Goal: Use online tool/utility: Utilize a website feature to perform a specific function

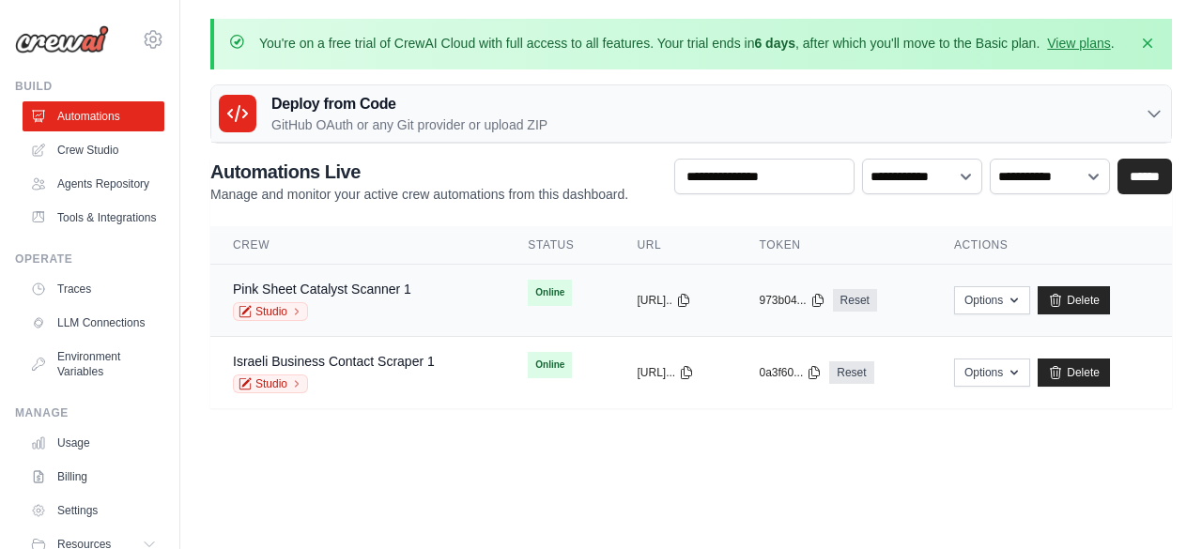
click at [394, 277] on td "Pink Sheet Catalyst Scanner 1 Studio" at bounding box center [357, 301] width 295 height 72
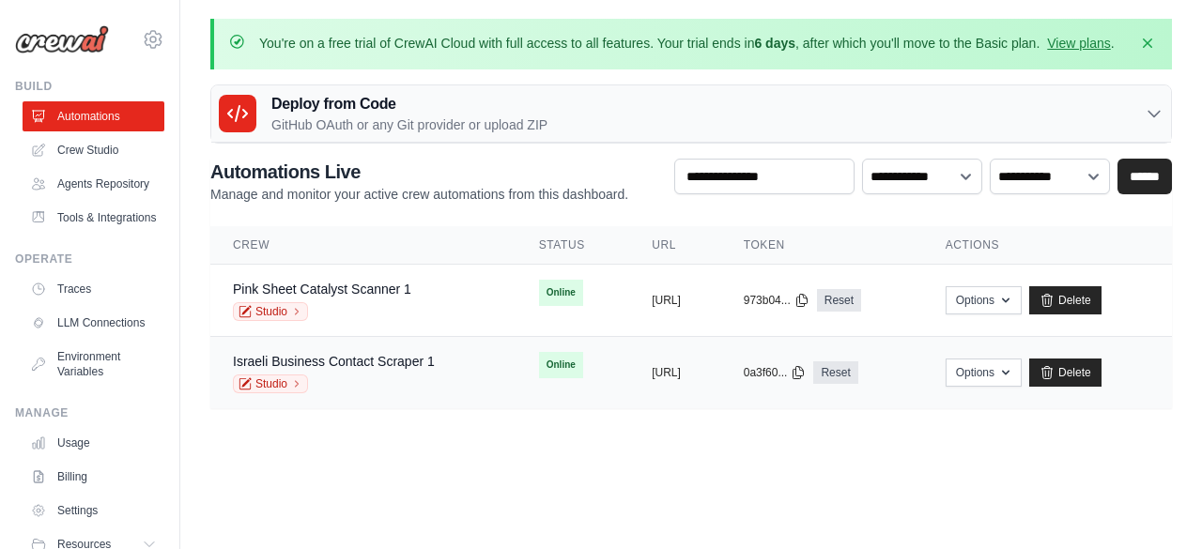
click at [692, 358] on td "copied https://israeli-business-contact-sc" at bounding box center [675, 373] width 92 height 72
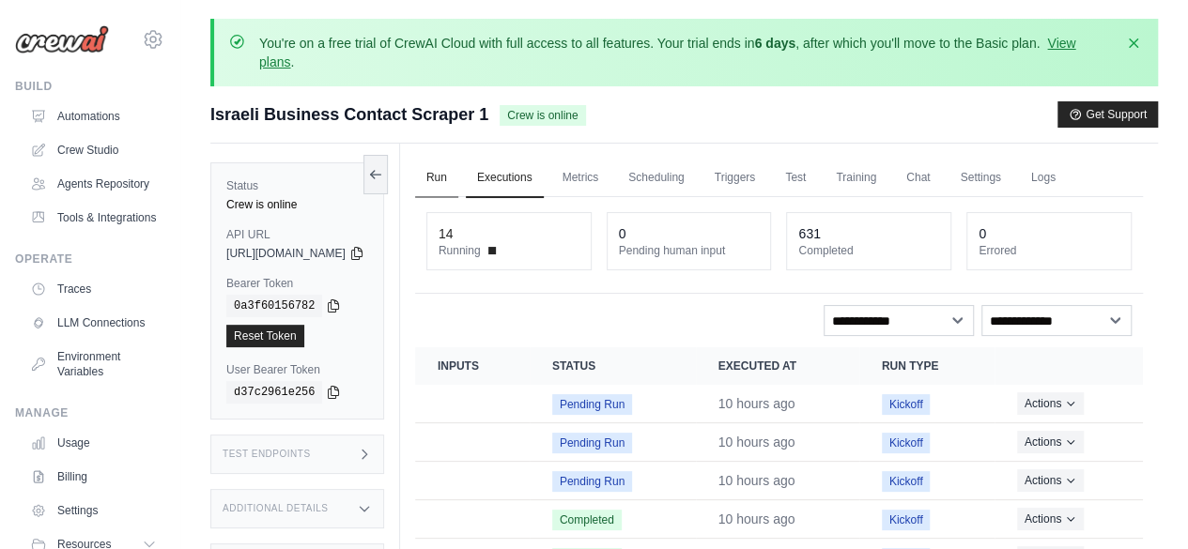
click at [458, 174] on link "Run" at bounding box center [436, 178] width 43 height 39
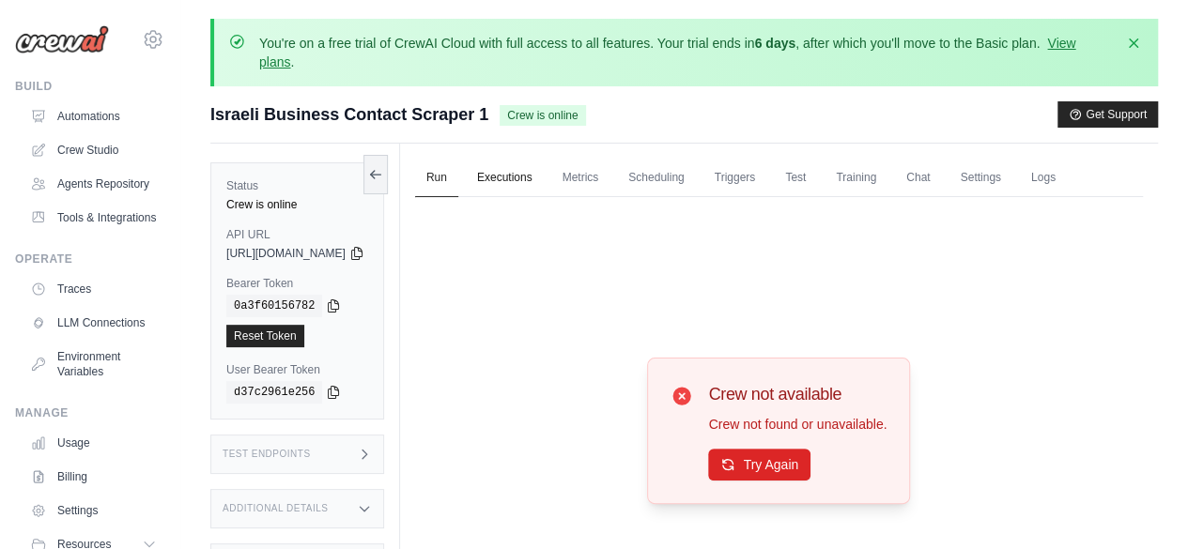
click at [544, 165] on link "Executions" at bounding box center [505, 178] width 78 height 39
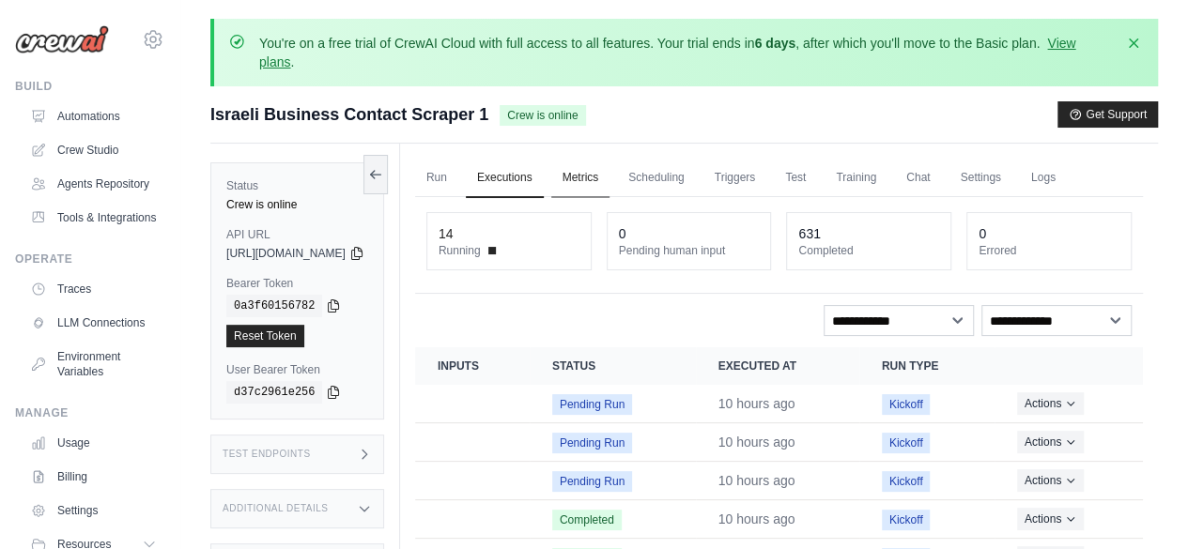
click at [611, 161] on link "Metrics" at bounding box center [580, 178] width 59 height 39
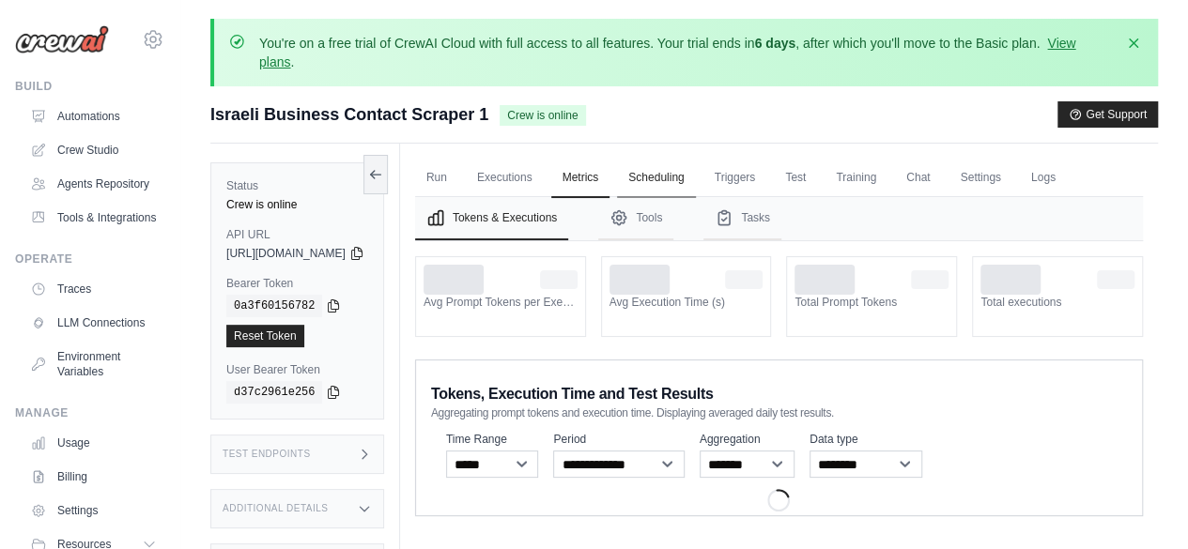
click at [683, 169] on link "Scheduling" at bounding box center [656, 178] width 78 height 39
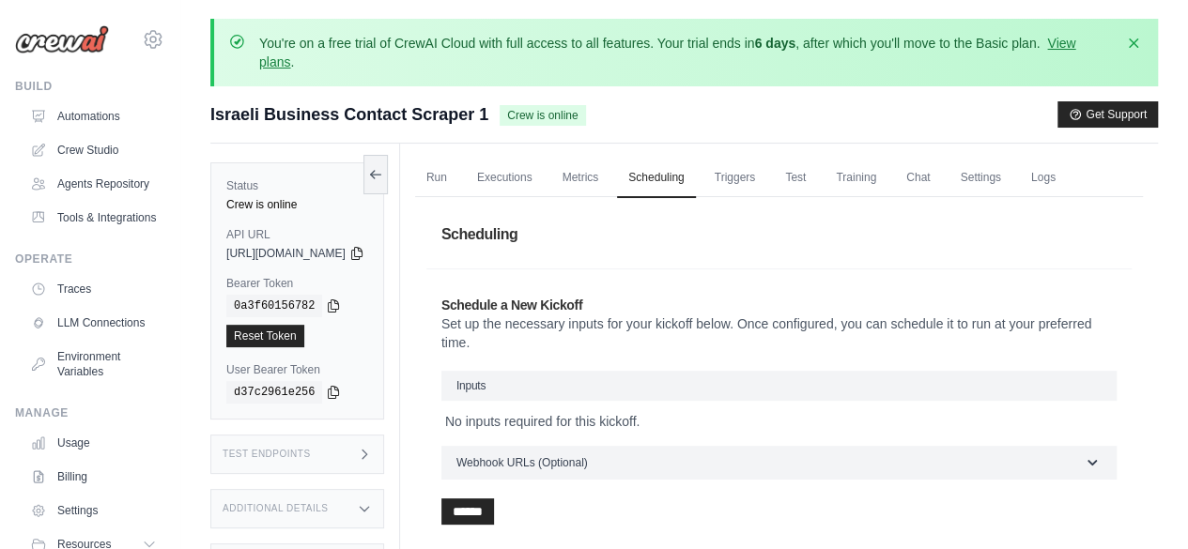
click at [813, 184] on ul "Run Executions Metrics Scheduling Triggers Test Training Chat Settings Logs" at bounding box center [779, 178] width 728 height 39
click at [817, 178] on link "Test" at bounding box center [795, 178] width 43 height 39
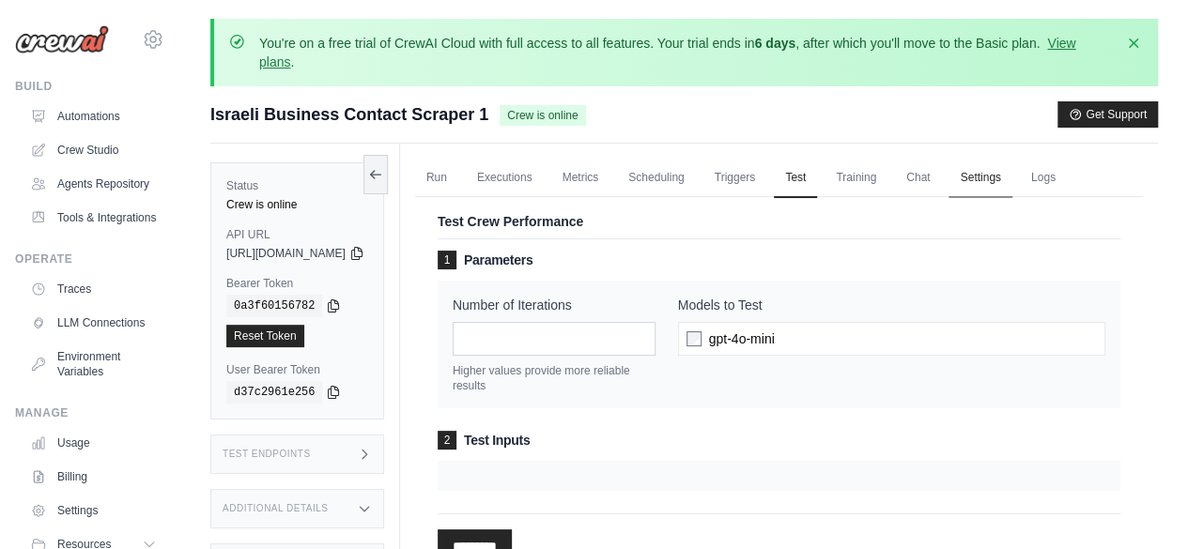
click at [1012, 161] on link "Settings" at bounding box center [980, 178] width 63 height 39
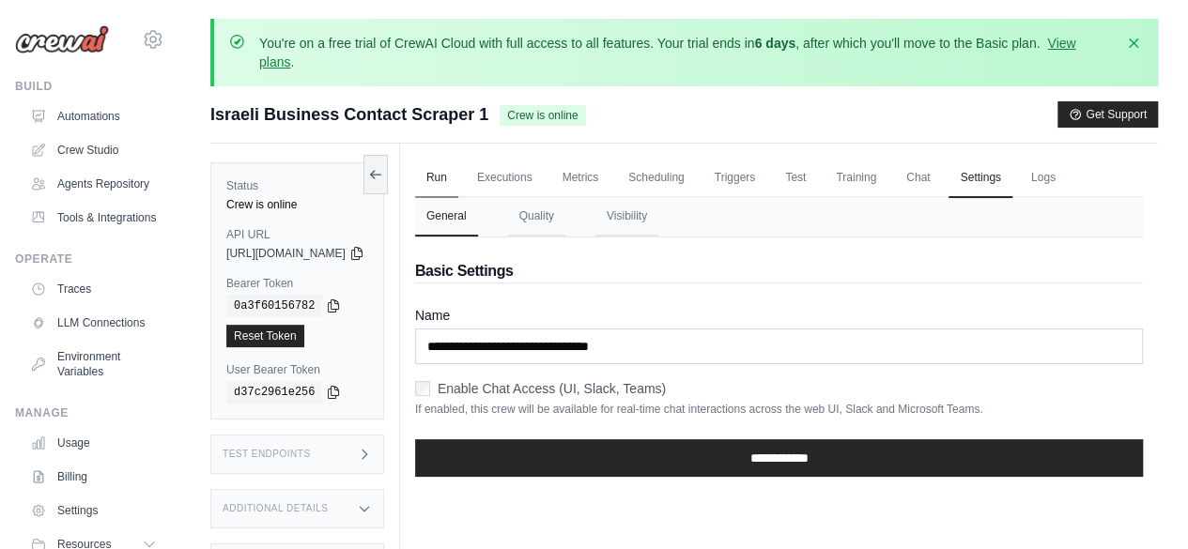
click at [458, 181] on link "Run" at bounding box center [436, 178] width 43 height 39
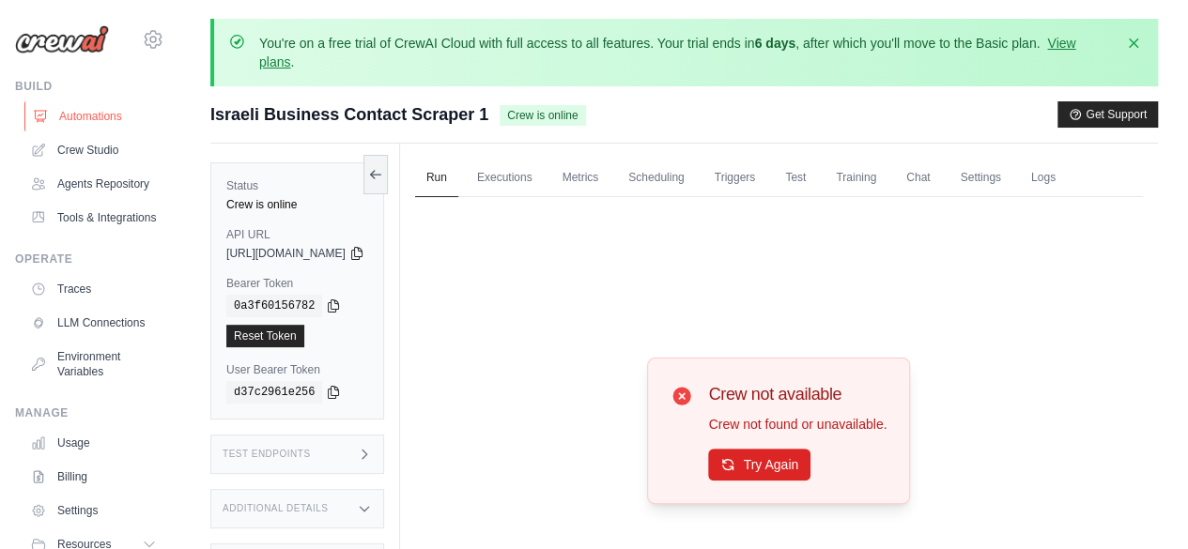
click at [100, 118] on link "Automations" at bounding box center [95, 116] width 142 height 30
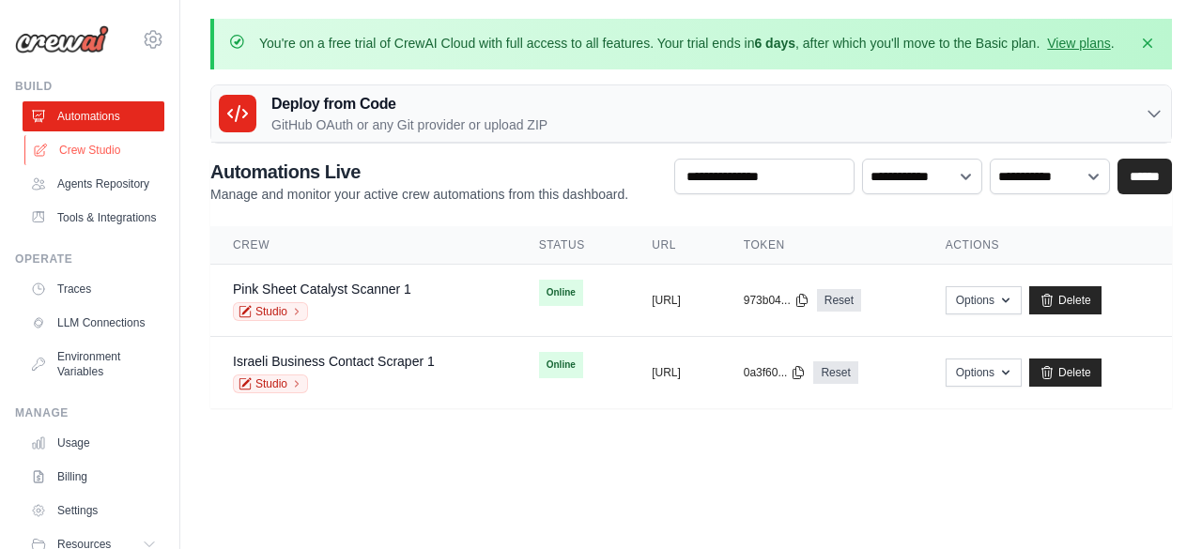
click at [86, 148] on link "Crew Studio" at bounding box center [95, 150] width 142 height 30
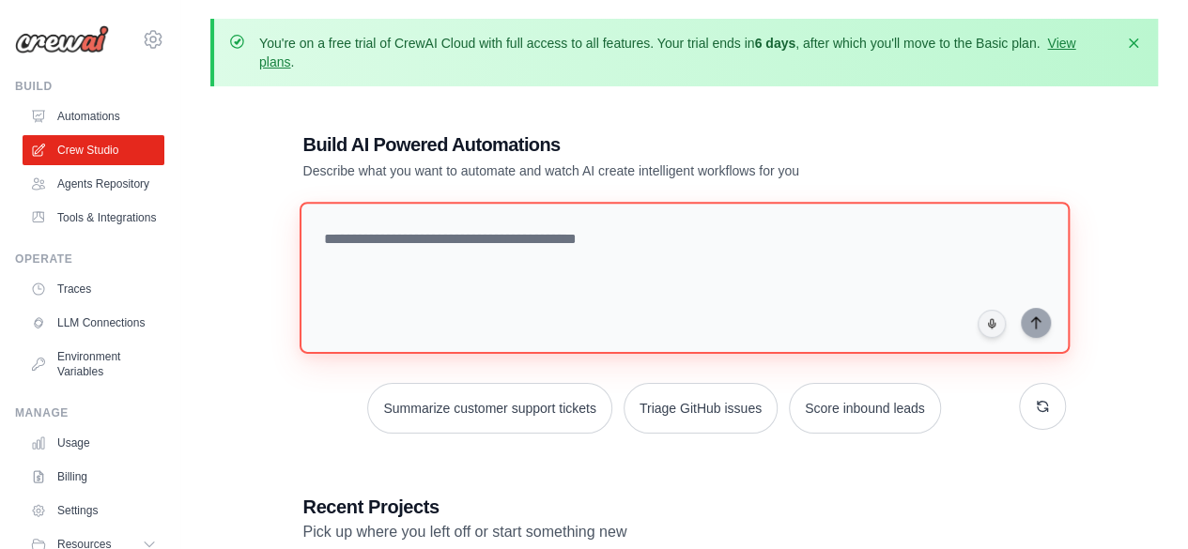
click at [411, 288] on textarea at bounding box center [684, 278] width 770 height 152
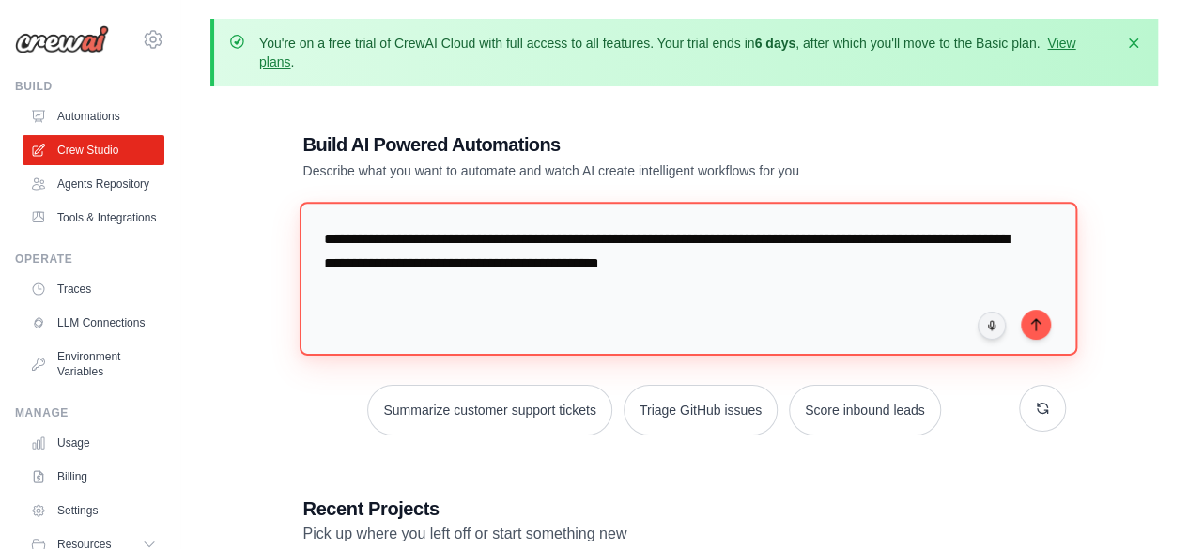
type textarea "**********"
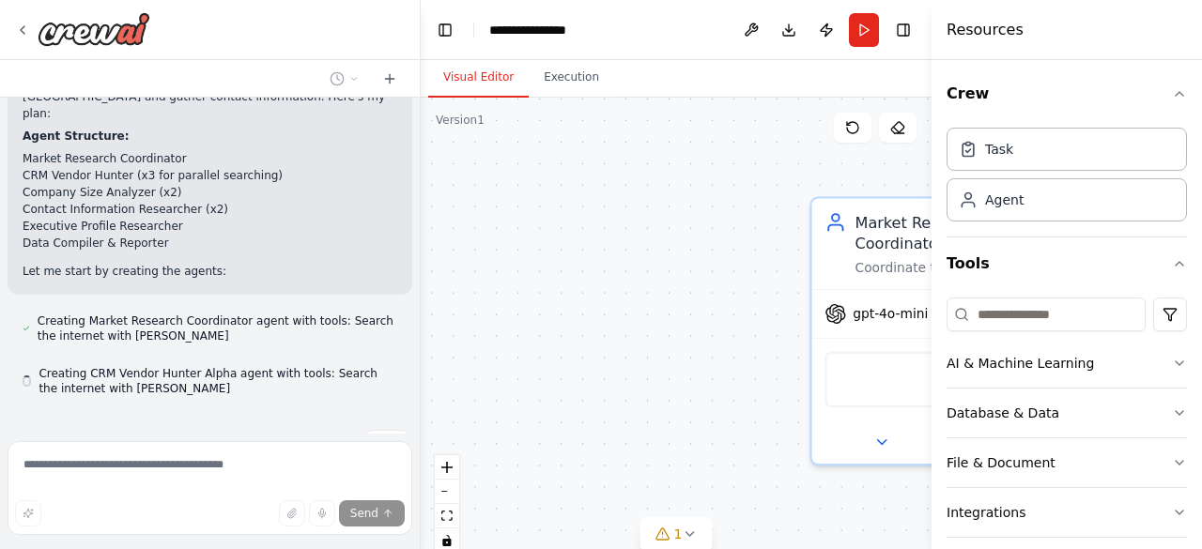
scroll to position [796, 0]
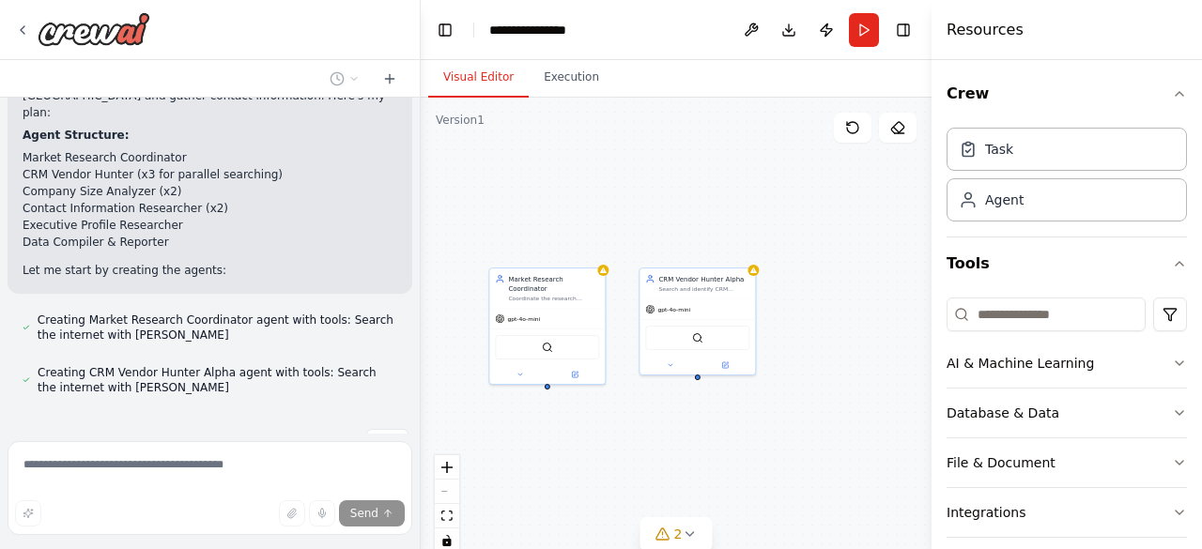
drag, startPoint x: 769, startPoint y: 372, endPoint x: 561, endPoint y: 398, distance: 210.2
click at [562, 398] on div "Market Research Coordinator Coordinate the research strategy for finding medium…" at bounding box center [676, 333] width 511 height 470
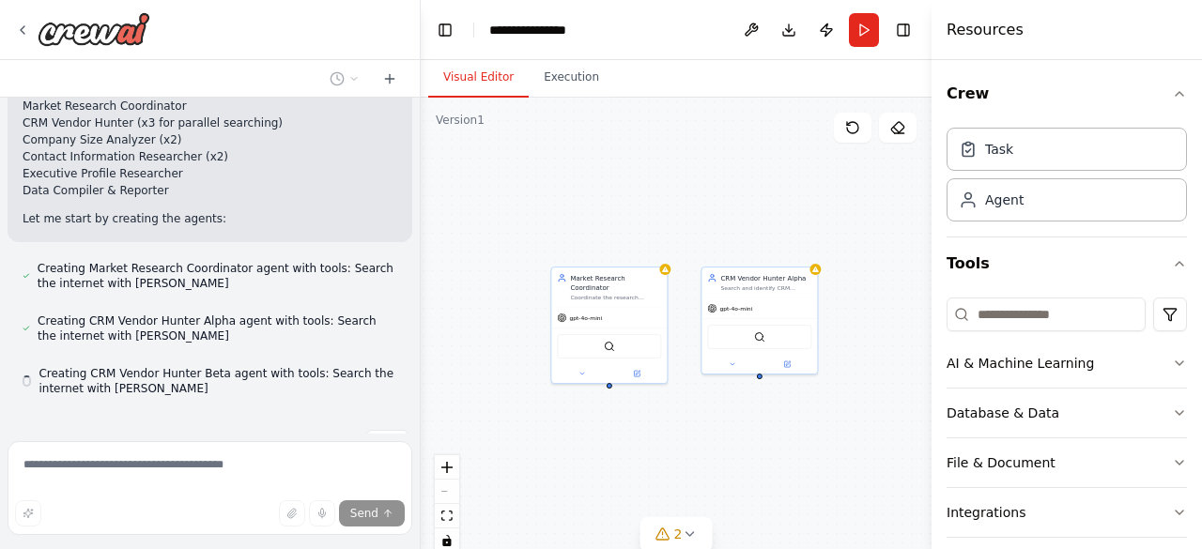
scroll to position [848, 0]
drag, startPoint x: 714, startPoint y: 217, endPoint x: 477, endPoint y: 210, distance: 236.8
click at [475, 211] on div "Market Research Coordinator Coordinate the research strategy for finding medium…" at bounding box center [676, 333] width 511 height 470
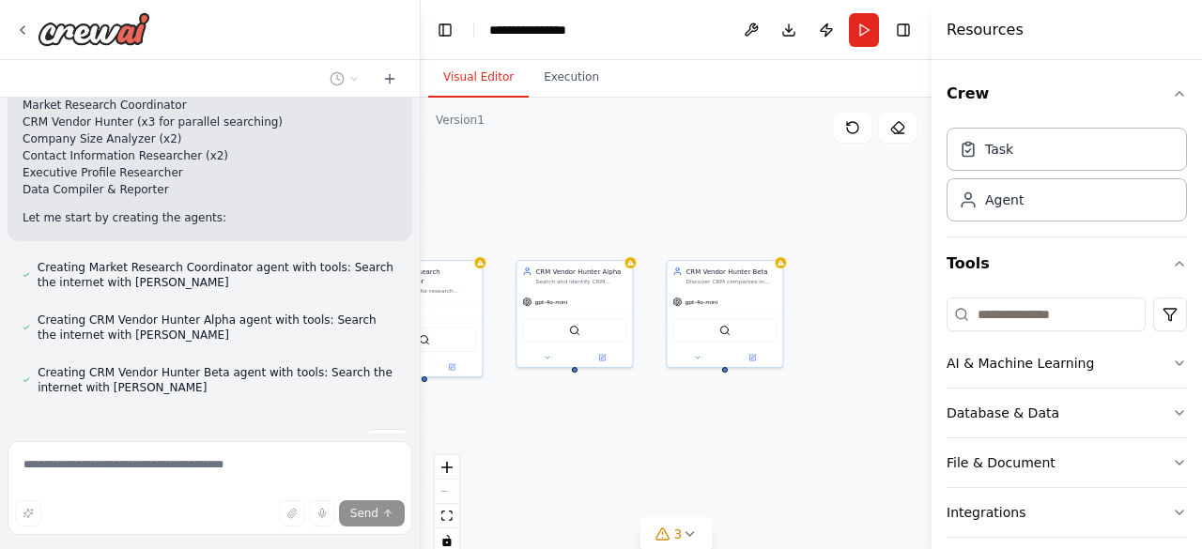
drag, startPoint x: 611, startPoint y: 220, endPoint x: 535, endPoint y: 204, distance: 76.8
click at [475, 200] on div "Market Research Coordinator Coordinate the research strategy for finding medium…" at bounding box center [676, 333] width 511 height 470
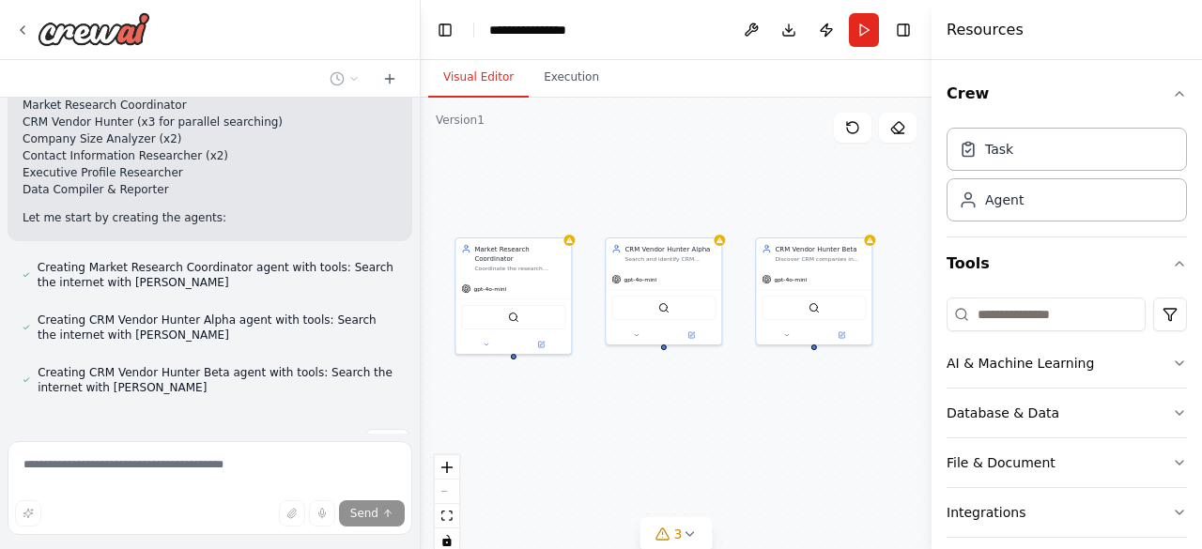
drag, startPoint x: 535, startPoint y: 204, endPoint x: 627, endPoint y: 184, distance: 94.1
click at [624, 183] on div "Market Research Coordinator Coordinate the research strategy for finding medium…" at bounding box center [676, 333] width 511 height 470
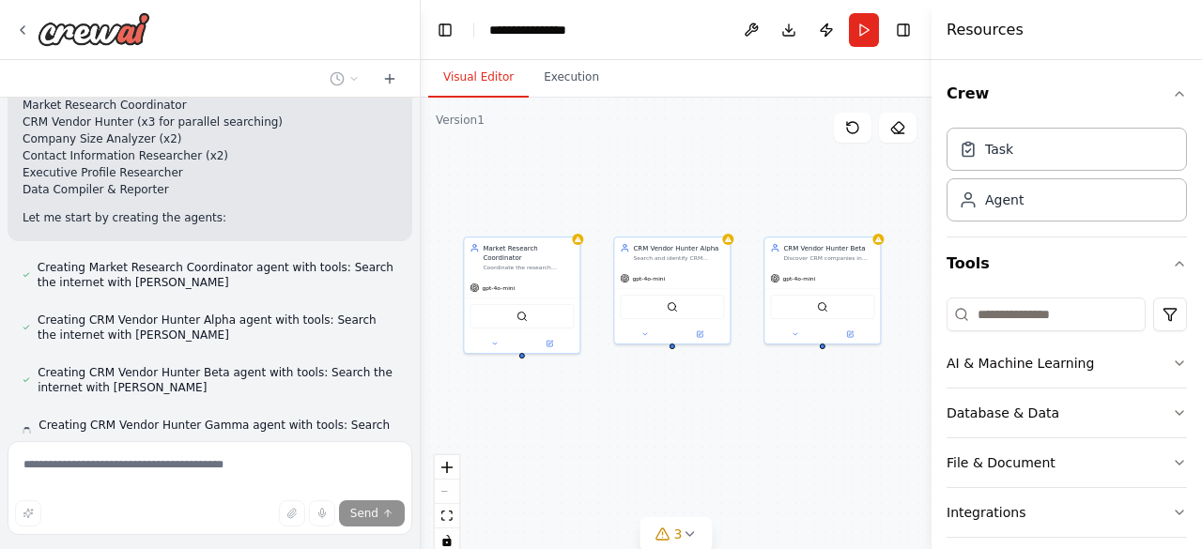
scroll to position [901, 0]
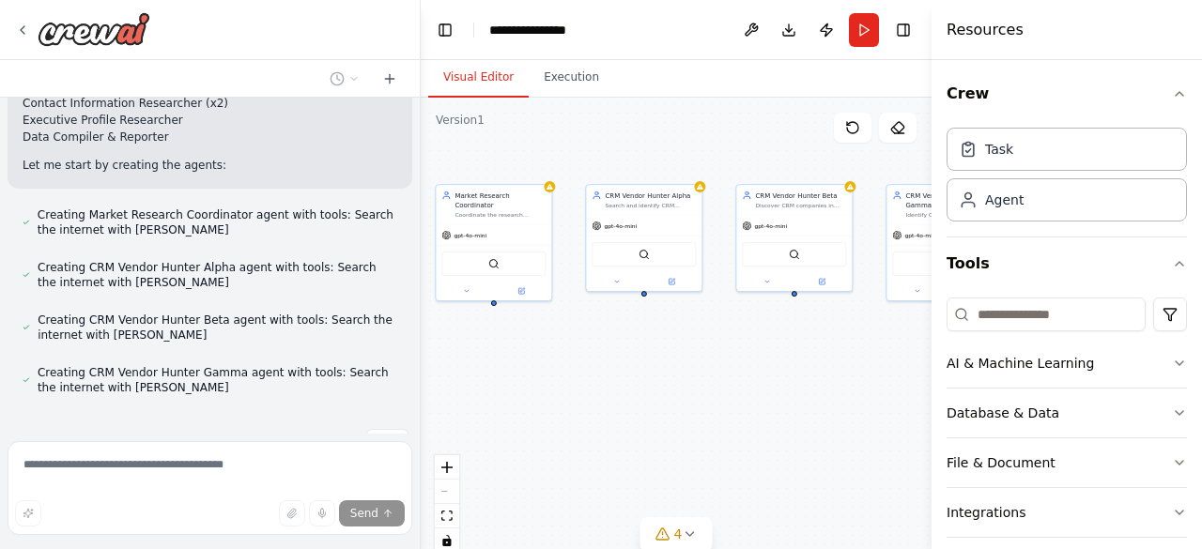
drag, startPoint x: 774, startPoint y: 200, endPoint x: 746, endPoint y: 147, distance: 59.7
click at [746, 147] on div "Market Research Coordinator Coordinate the research strategy for finding medium…" at bounding box center [676, 333] width 511 height 470
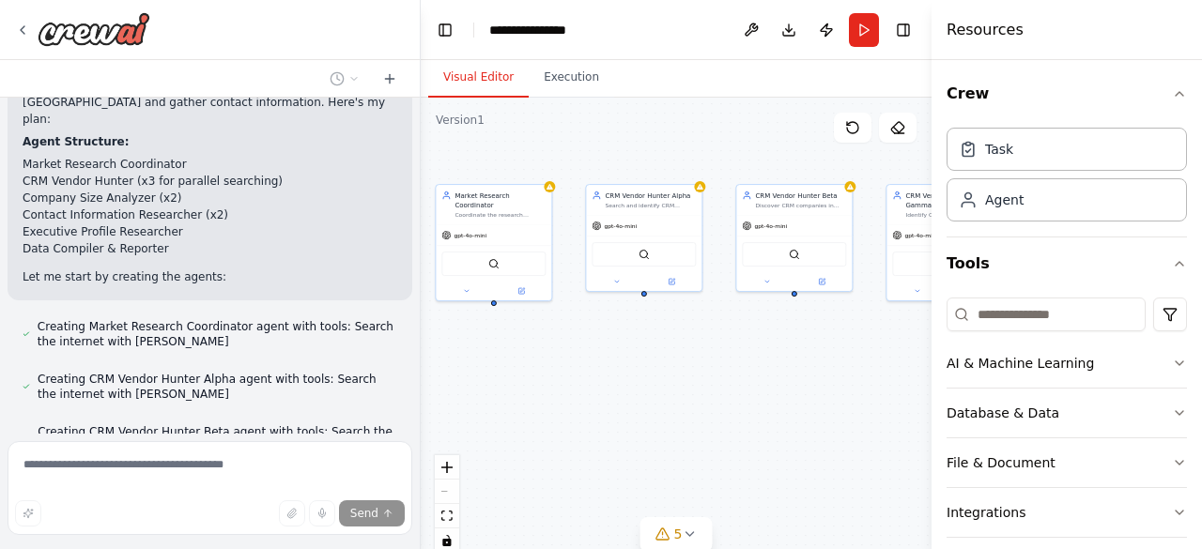
scroll to position [765, 0]
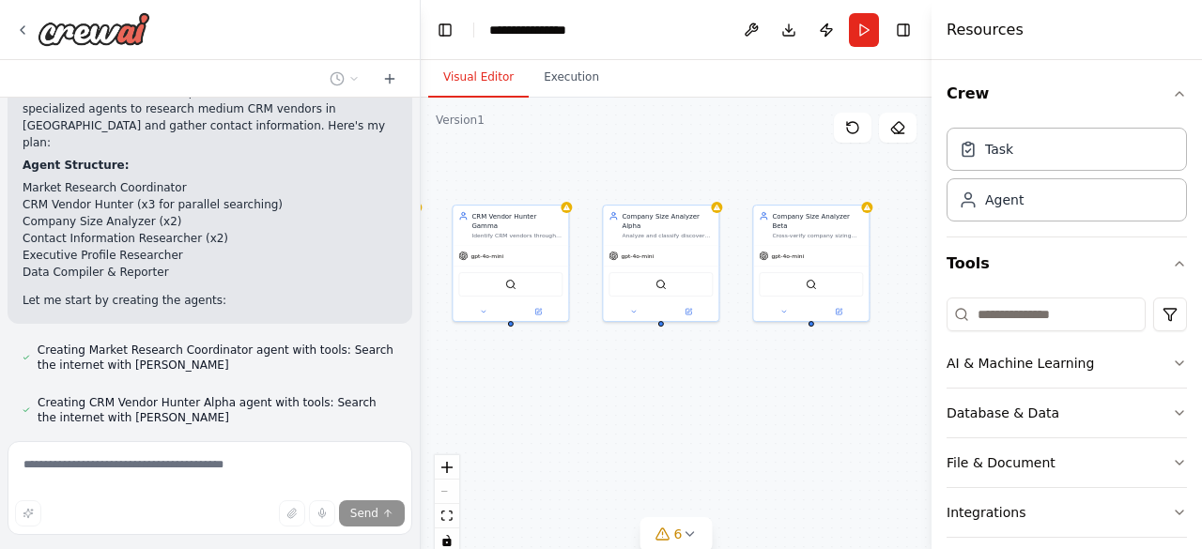
drag, startPoint x: 730, startPoint y: 146, endPoint x: 342, endPoint y: 168, distance: 388.6
click at [342, 168] on div "Create for me an automation with 10 AI agents that are searching for medium CRM…" at bounding box center [601, 274] width 1202 height 549
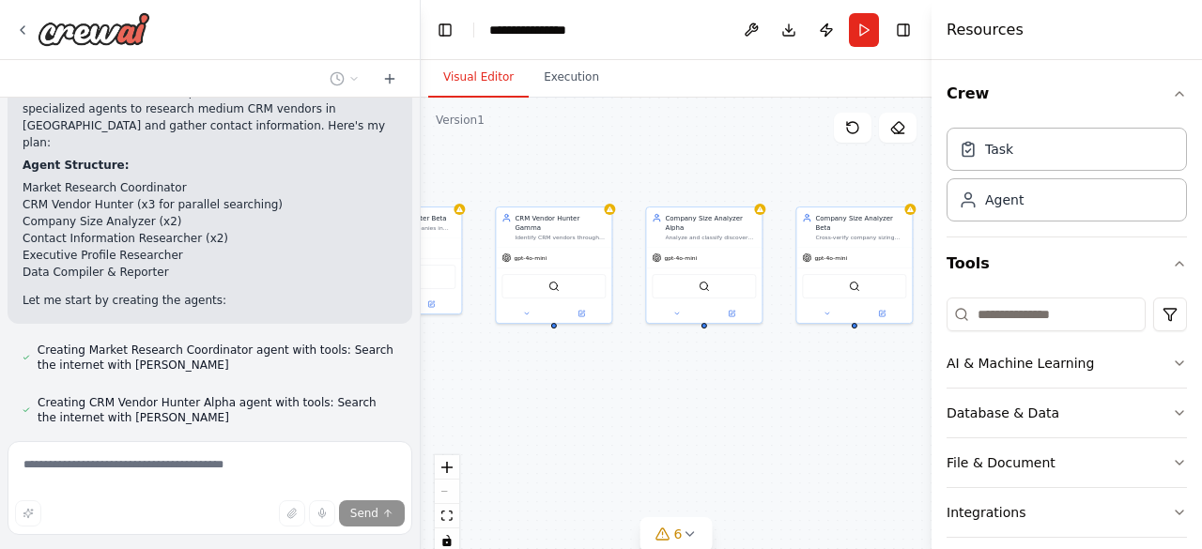
click at [713, 177] on div "Market Research Coordinator Coordinate the research strategy for finding medium…" at bounding box center [676, 333] width 511 height 470
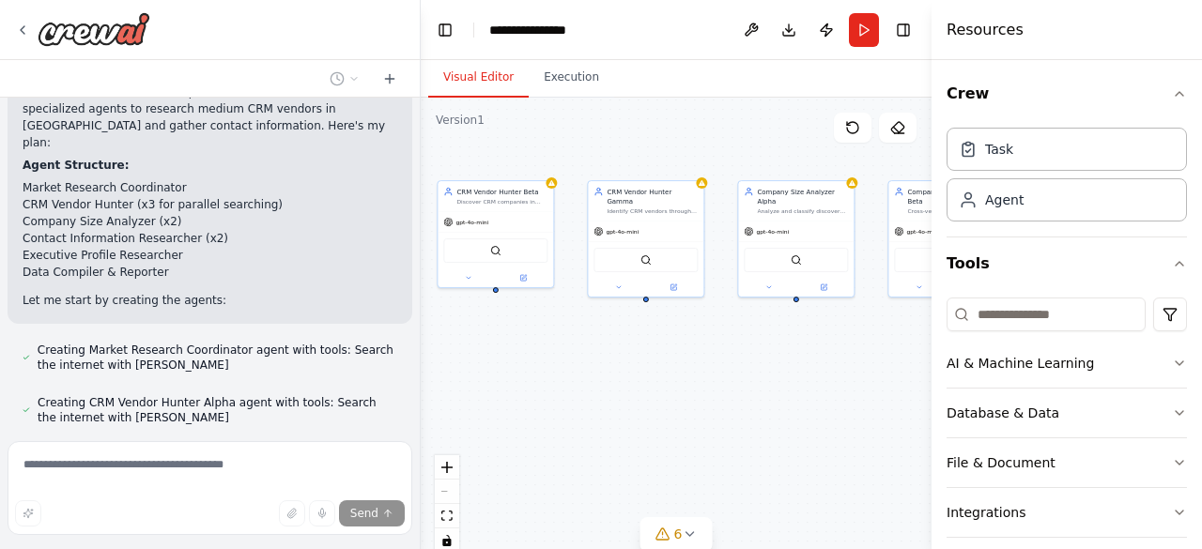
drag, startPoint x: 701, startPoint y: 394, endPoint x: 748, endPoint y: 377, distance: 50.2
click at [783, 369] on div "Market Research Coordinator Coordinate the research strategy for finding medium…" at bounding box center [676, 333] width 511 height 470
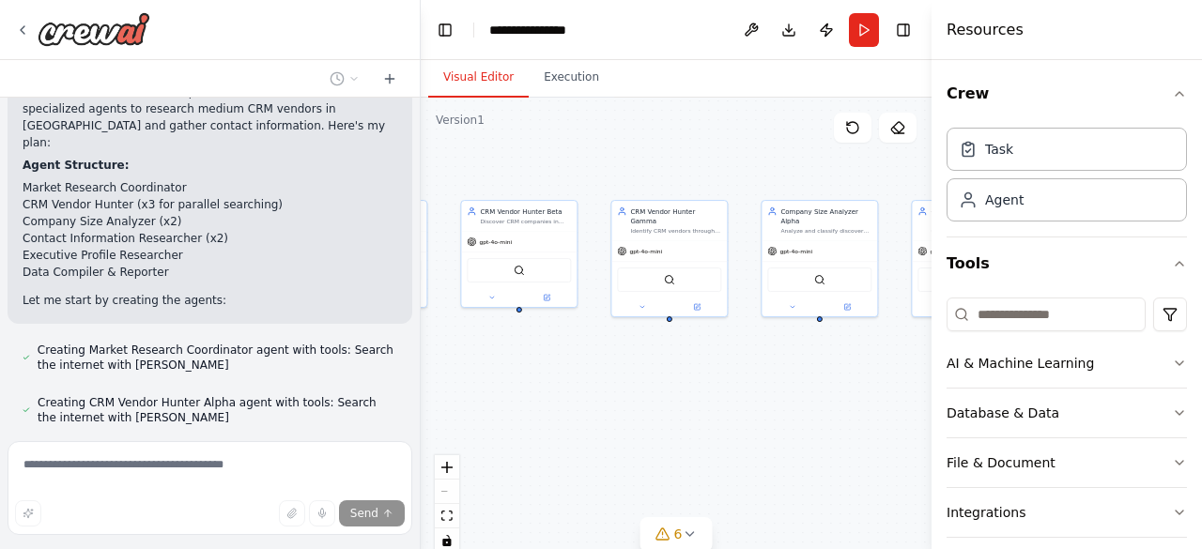
drag, startPoint x: 739, startPoint y: 377, endPoint x: 774, endPoint y: 398, distance: 40.9
click at [776, 398] on div "Market Research Coordinator Coordinate the research strategy for finding medium…" at bounding box center [676, 333] width 511 height 470
click at [457, 498] on div "React Flow controls" at bounding box center [447, 505] width 24 height 98
click at [442, 497] on div "React Flow controls" at bounding box center [447, 505] width 24 height 98
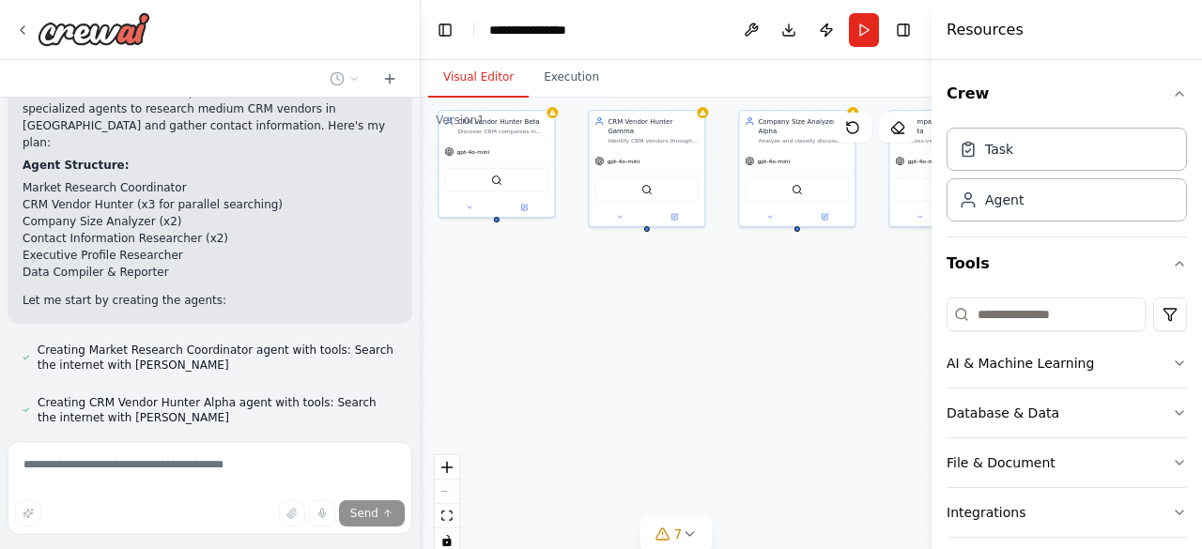
drag, startPoint x: 564, startPoint y: 466, endPoint x: 534, endPoint y: 348, distance: 121.2
click at [520, 356] on div "Market Research Coordinator Coordinate the research strategy for finding medium…" at bounding box center [676, 333] width 511 height 470
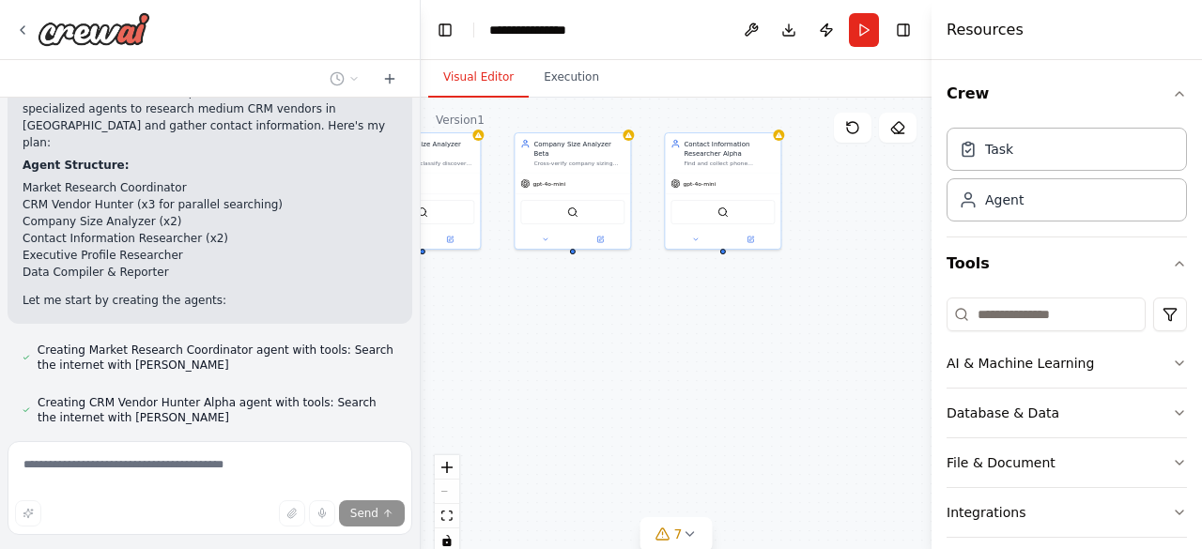
drag, startPoint x: 865, startPoint y: 317, endPoint x: 565, endPoint y: 345, distance: 300.9
click at [566, 344] on div "Market Research Coordinator Coordinate the research strategy for finding medium…" at bounding box center [676, 333] width 511 height 470
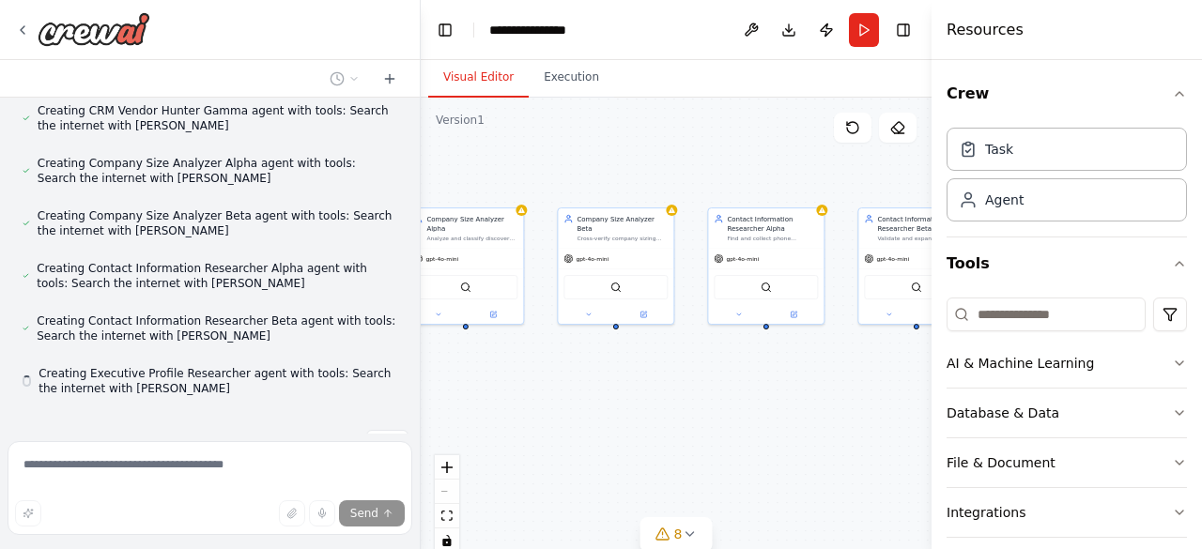
scroll to position [1164, 0]
drag, startPoint x: 836, startPoint y: 379, endPoint x: 822, endPoint y: 466, distance: 88.5
click at [822, 466] on div "Market Research Coordinator Coordinate the research strategy for finding medium…" at bounding box center [676, 333] width 511 height 470
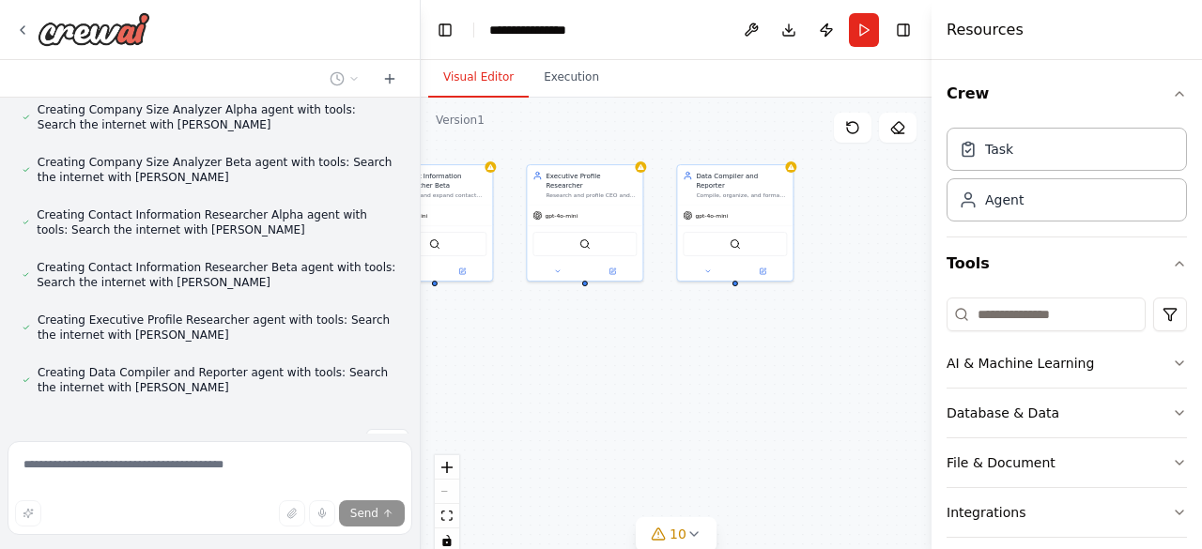
drag, startPoint x: 822, startPoint y: 174, endPoint x: 348, endPoint y: 131, distance: 475.3
click at [340, 131] on div "Create for me an automation with 10 AI agents that are searching for medium CRM…" at bounding box center [601, 274] width 1202 height 549
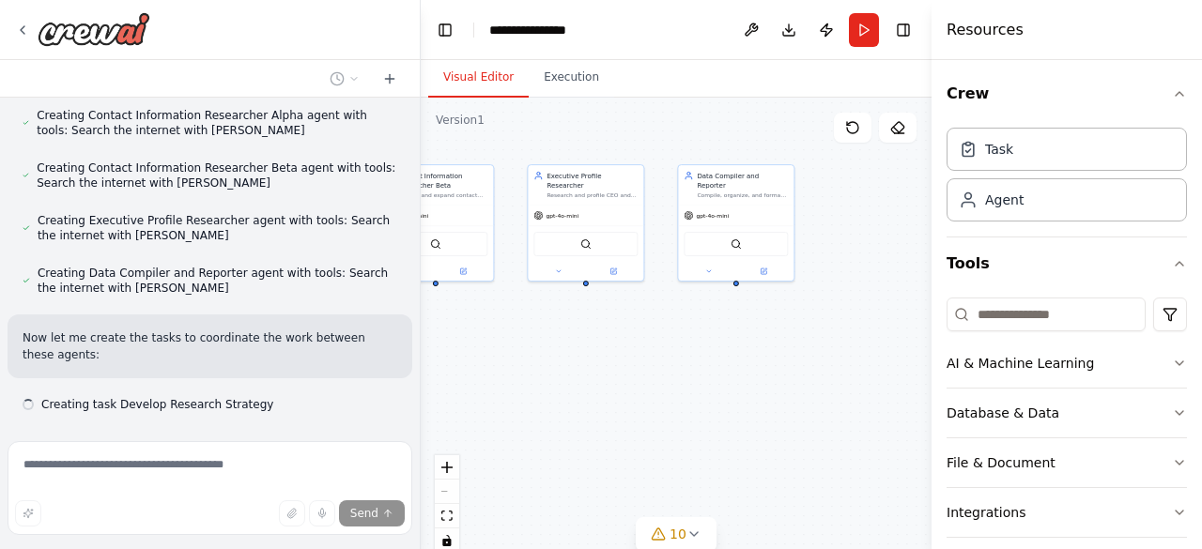
scroll to position [1333, 0]
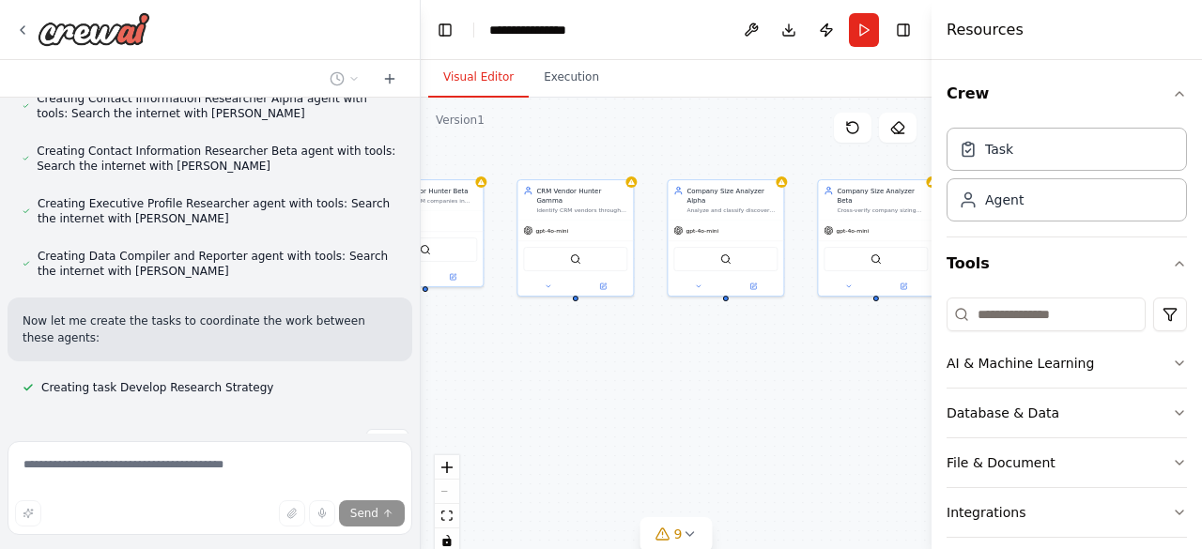
drag, startPoint x: 461, startPoint y: 390, endPoint x: 1201, endPoint y: 364, distance: 740.6
click at [1201, 364] on div "Create for me an automation with 10 AI agents that are searching for medium CRM…" at bounding box center [601, 274] width 1202 height 549
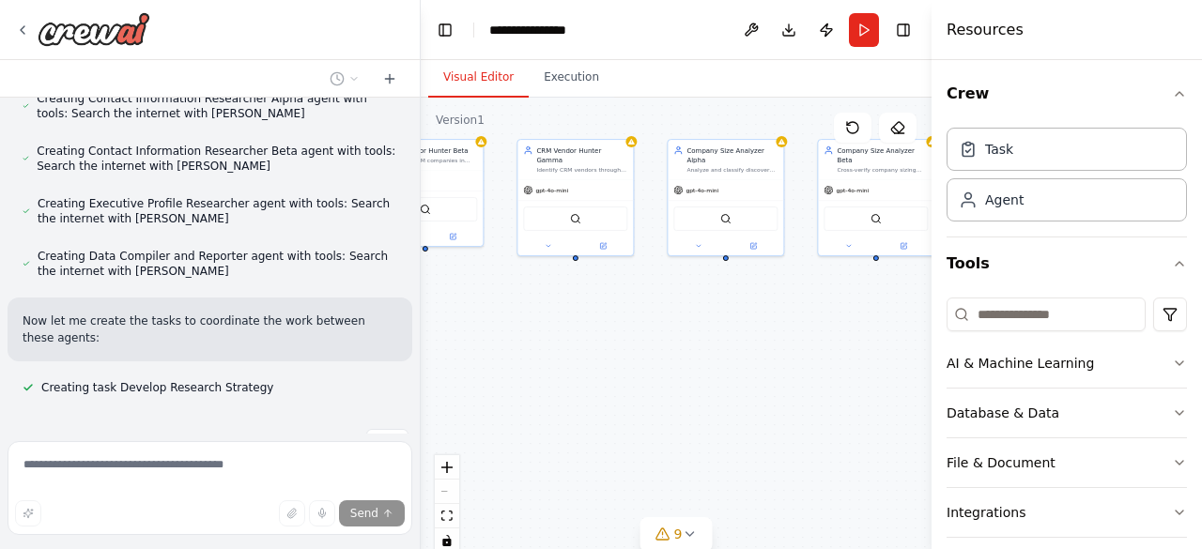
scroll to position [1370, 0]
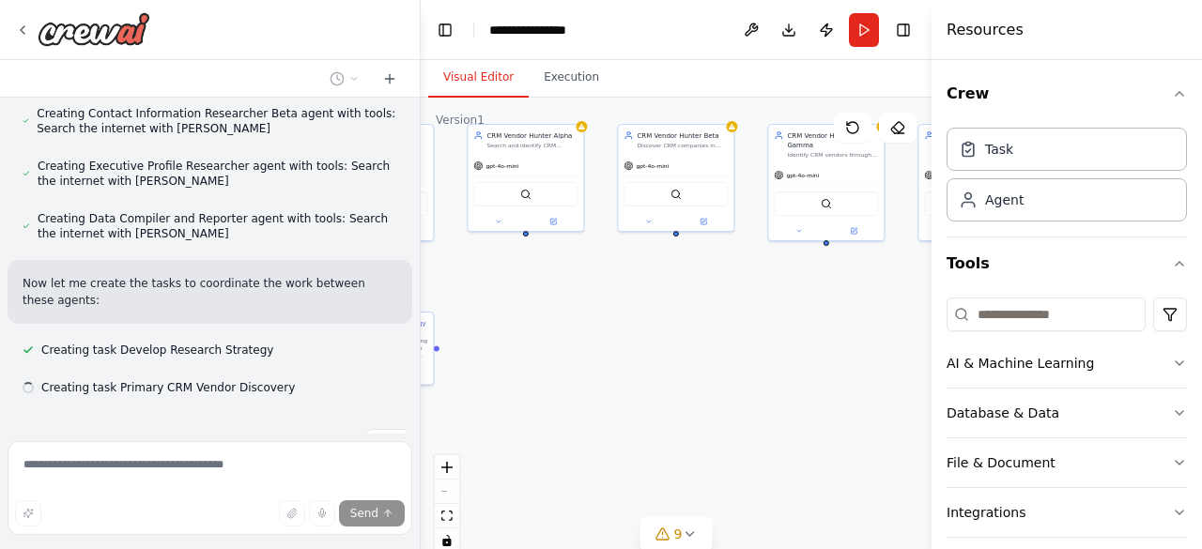
drag, startPoint x: 790, startPoint y: 354, endPoint x: 905, endPoint y: 343, distance: 116.1
click at [905, 343] on div ".deletable-edge-delete-btn { width: 20px; height: 20px; border: 0px solid #ffff…" at bounding box center [676, 333] width 511 height 470
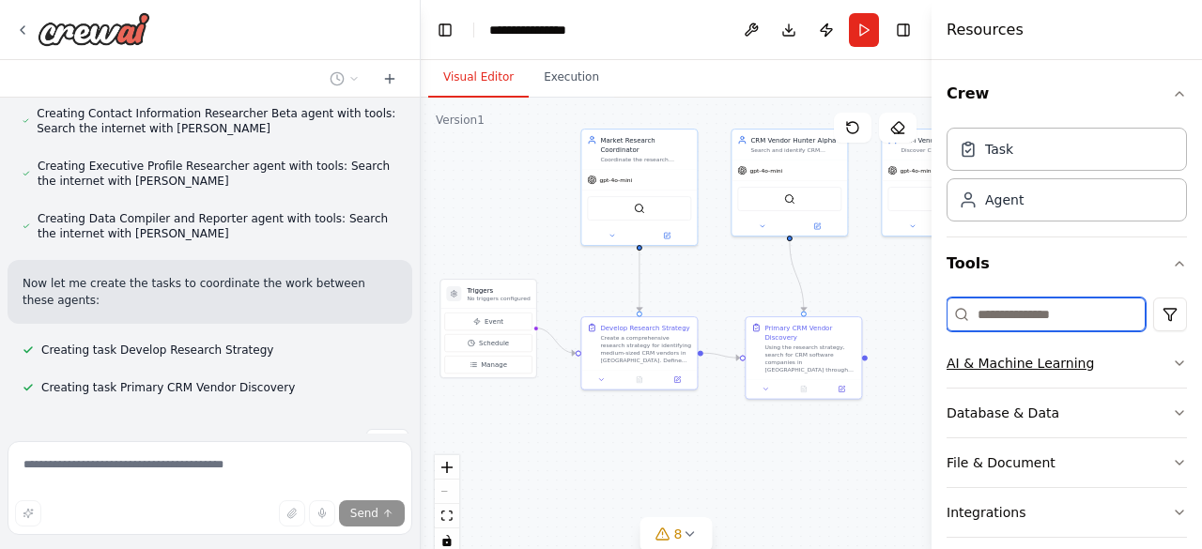
drag, startPoint x: 702, startPoint y: 375, endPoint x: 958, endPoint y: 382, distance: 256.5
click at [958, 382] on div "Create for me an automation with 10 AI agents that are searching for medium CRM…" at bounding box center [601, 274] width 1202 height 549
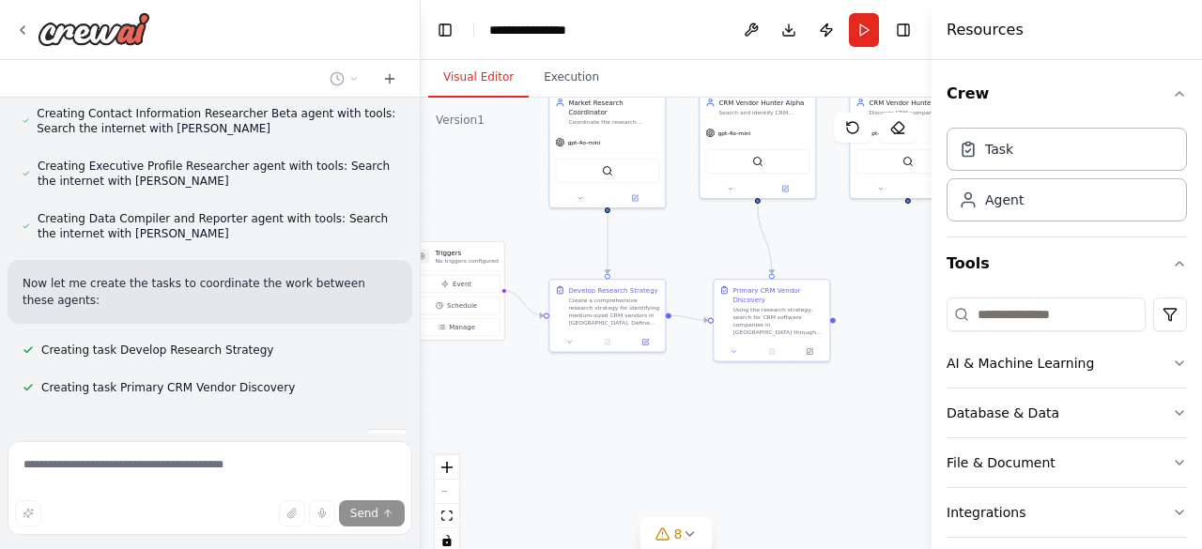
drag, startPoint x: 654, startPoint y: 424, endPoint x: 614, endPoint y: 385, distance: 55.1
click at [614, 385] on div ".deletable-edge-delete-btn { width: 20px; height: 20px; border: 0px solid #ffff…" at bounding box center [676, 333] width 511 height 470
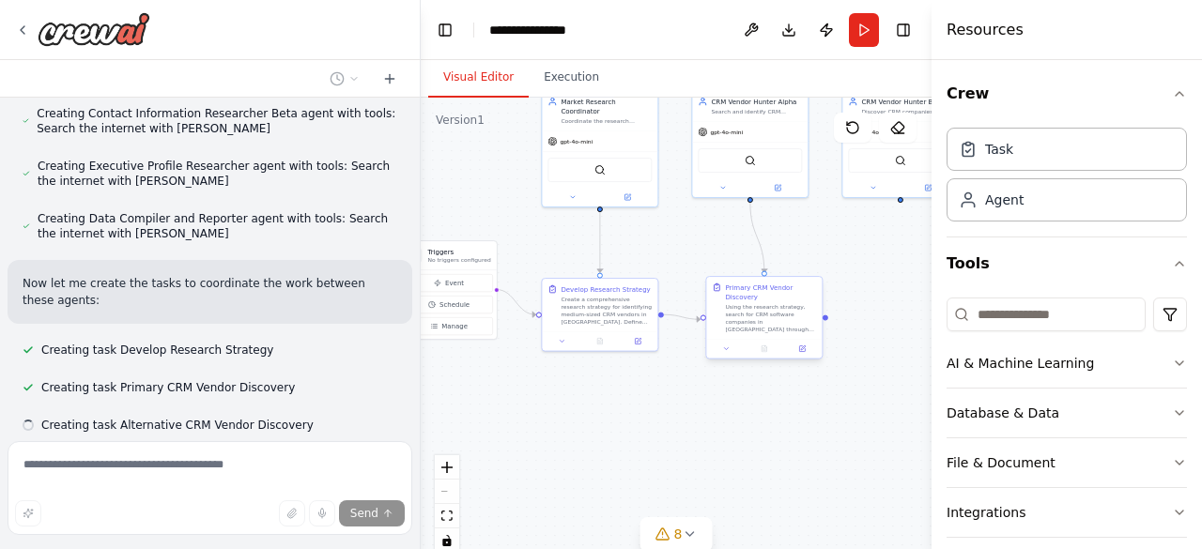
scroll to position [1408, 0]
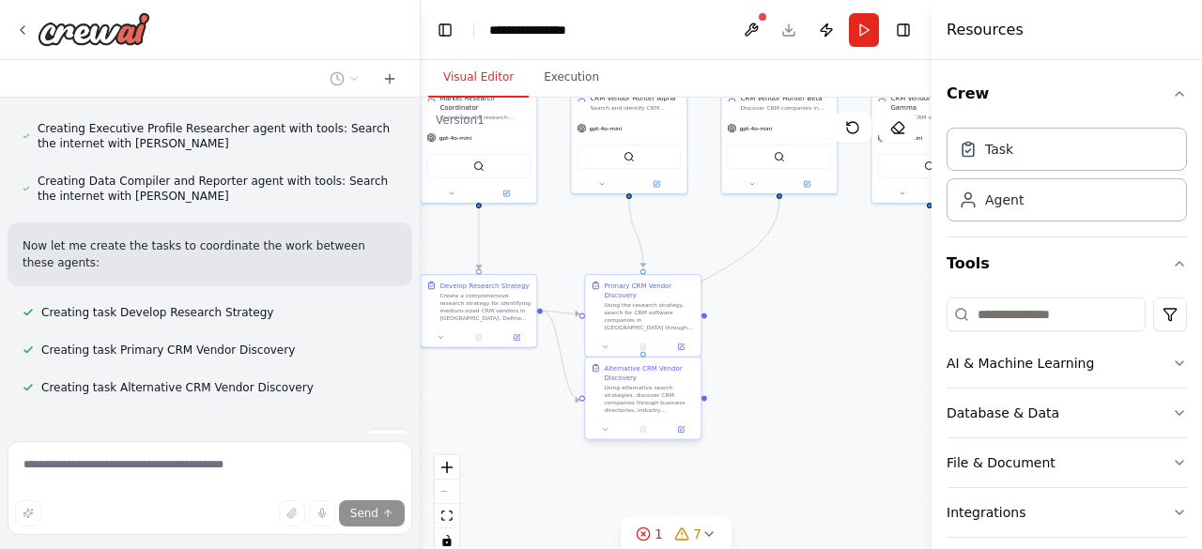
drag, startPoint x: 664, startPoint y: 422, endPoint x: 589, endPoint y: 412, distance: 75.7
click at [564, 425] on div ".deletable-edge-delete-btn { width: 20px; height: 20px; border: 0px solid #ffff…" at bounding box center [676, 333] width 511 height 470
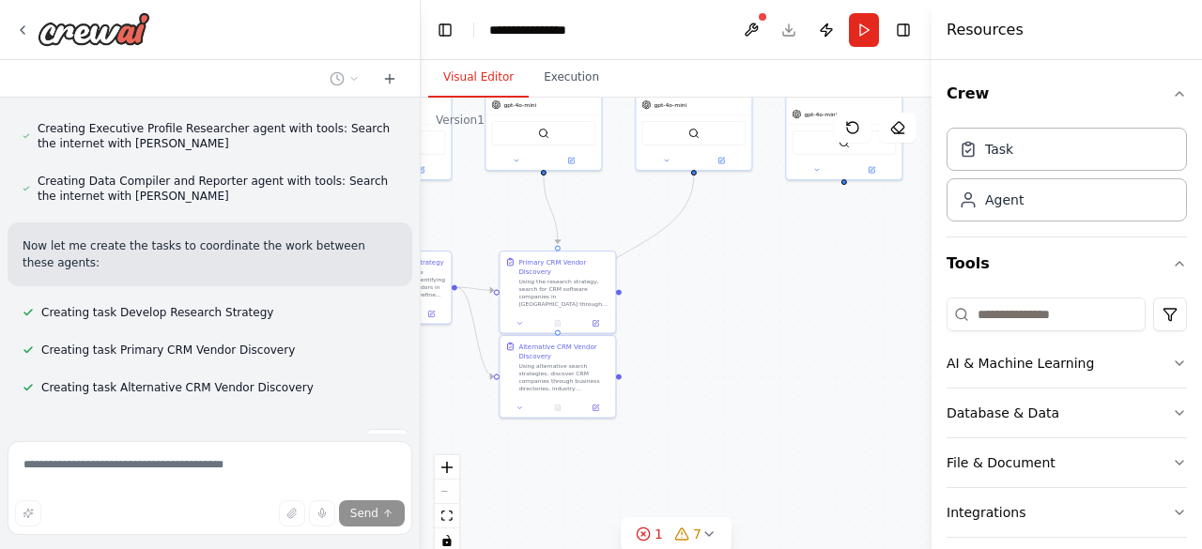
scroll to position [1445, 0]
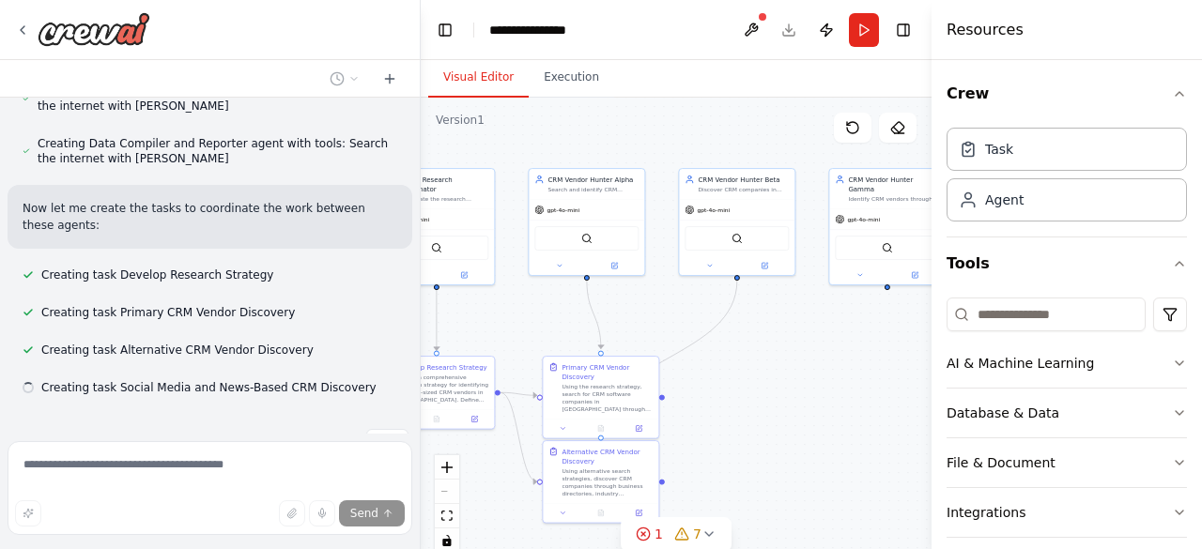
drag, startPoint x: 777, startPoint y: 283, endPoint x: 746, endPoint y: 367, distance: 90.0
click at [741, 371] on div ".deletable-edge-delete-btn { width: 20px; height: 20px; border: 0px solid #ffff…" at bounding box center [676, 333] width 511 height 470
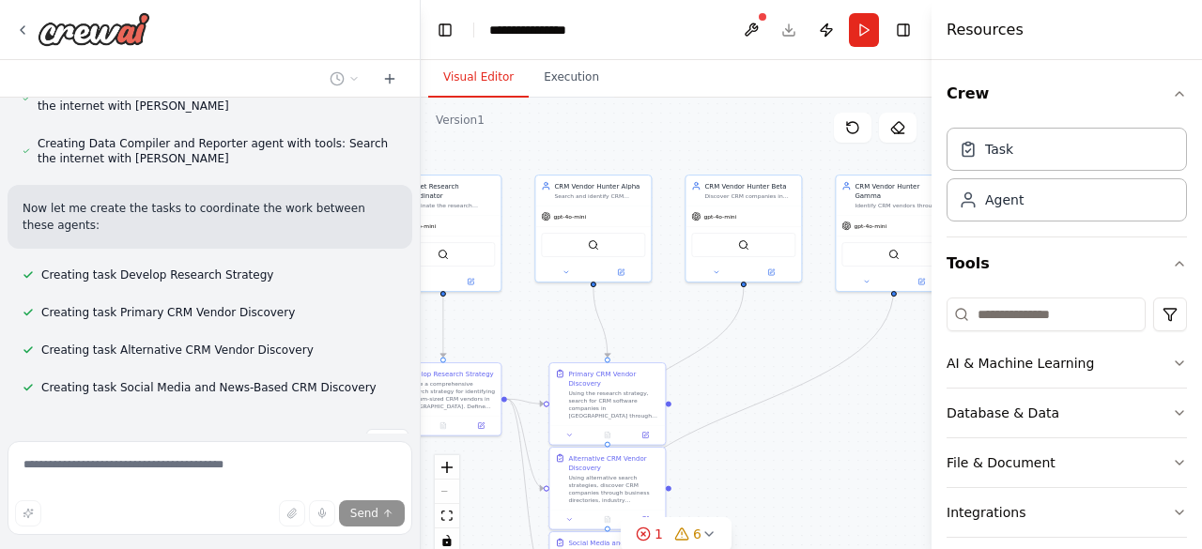
drag, startPoint x: 864, startPoint y: 498, endPoint x: 802, endPoint y: 439, distance: 85.7
click at [828, 448] on div ".deletable-edge-delete-btn { width: 20px; height: 20px; border: 0px solid #ffff…" at bounding box center [676, 333] width 511 height 470
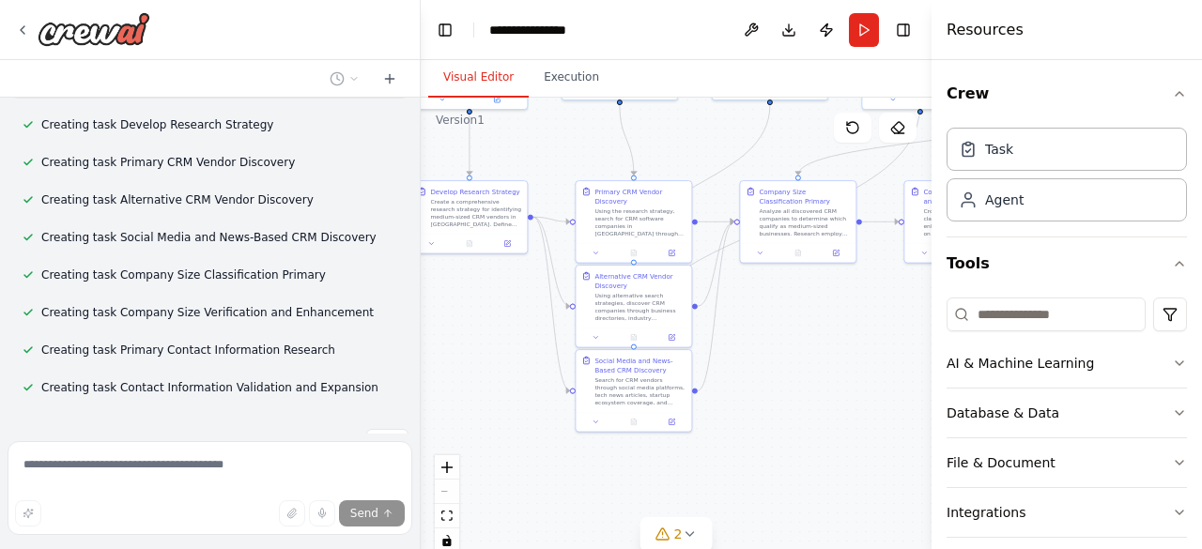
scroll to position [1633, 0]
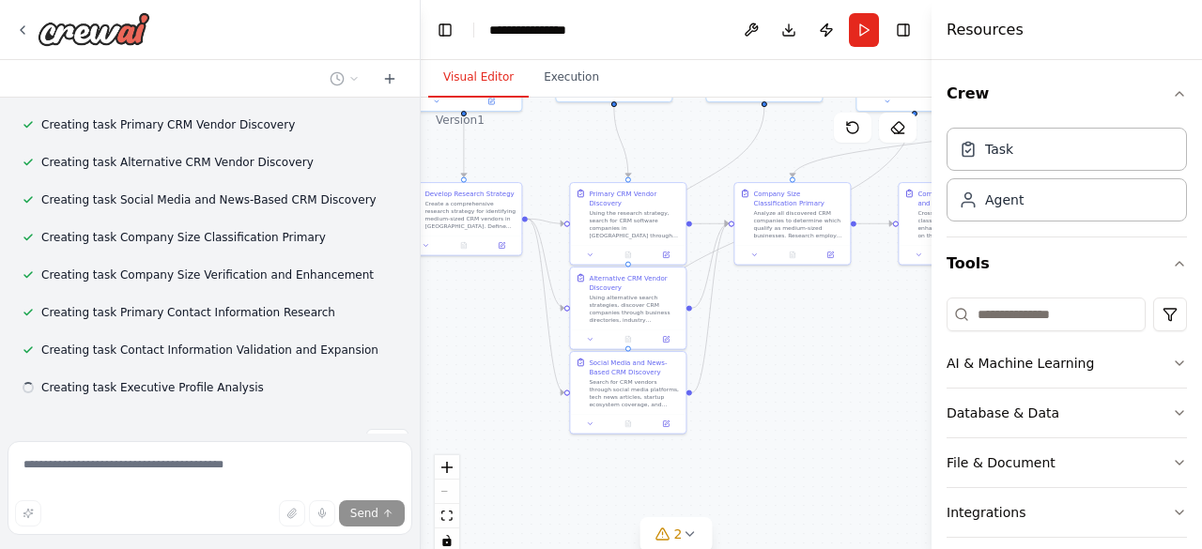
drag, startPoint x: 703, startPoint y: 442, endPoint x: 756, endPoint y: 317, distance: 135.5
click at [756, 317] on div ".deletable-edge-delete-btn { width: 20px; height: 20px; border: 0px solid #ffff…" at bounding box center [676, 333] width 511 height 470
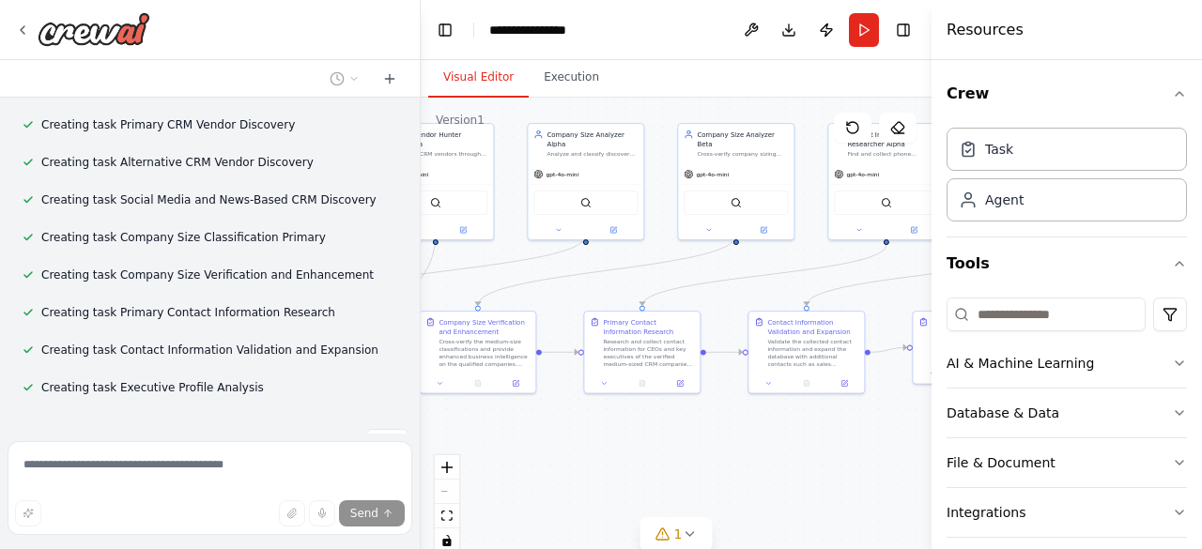
click at [195, 527] on div "Create for me an automation with 10 AI agents that are searching for medium CRM…" at bounding box center [601, 274] width 1202 height 549
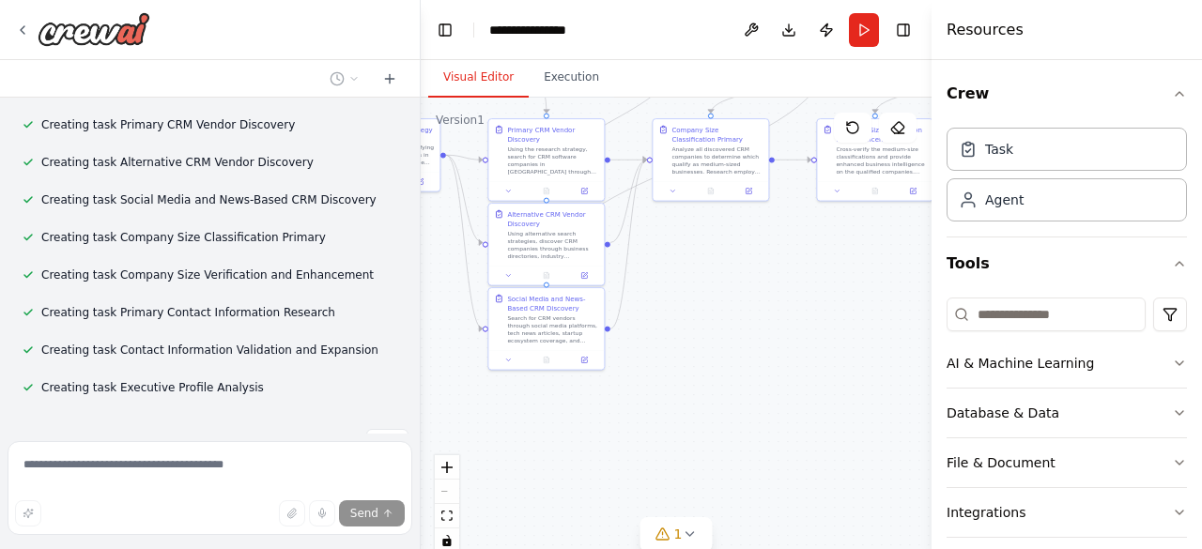
click at [691, 362] on div ".deletable-edge-delete-btn { width: 20px; height: 20px; border: 0px solid #ffff…" at bounding box center [676, 333] width 511 height 470
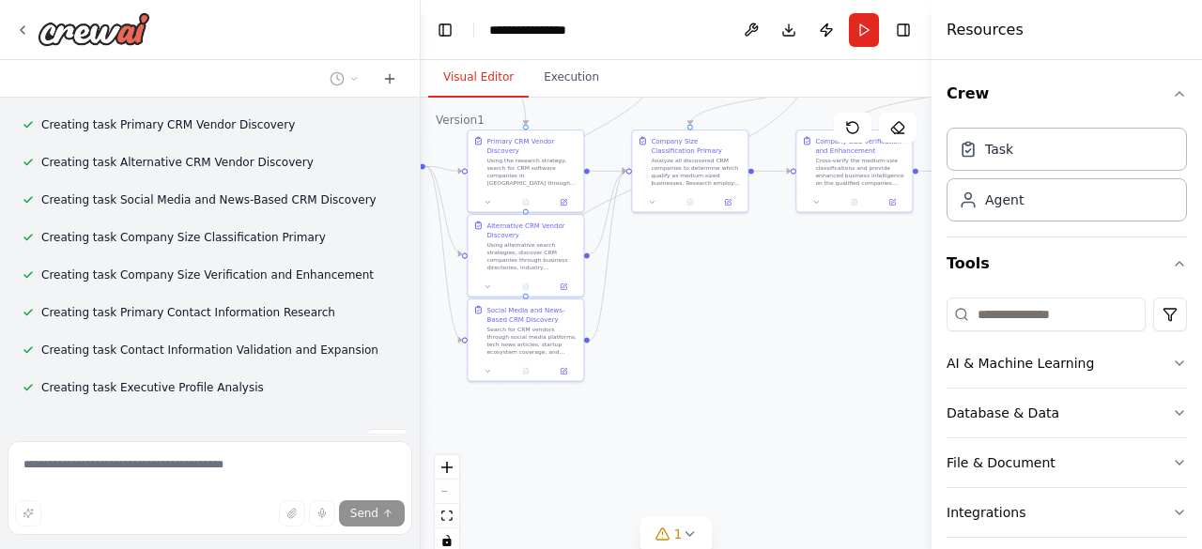
drag, startPoint x: 824, startPoint y: 319, endPoint x: 734, endPoint y: 389, distance: 113.1
click at [734, 389] on div ".deletable-edge-delete-btn { width: 20px; height: 20px; border: 0px solid #ffff…" at bounding box center [676, 333] width 511 height 470
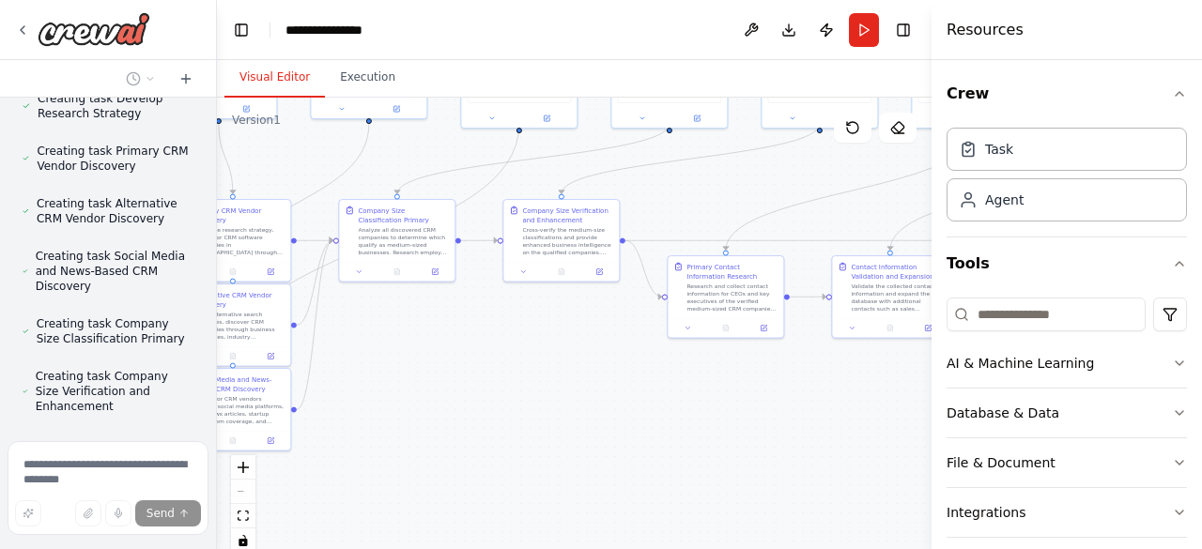
scroll to position [2593, 0]
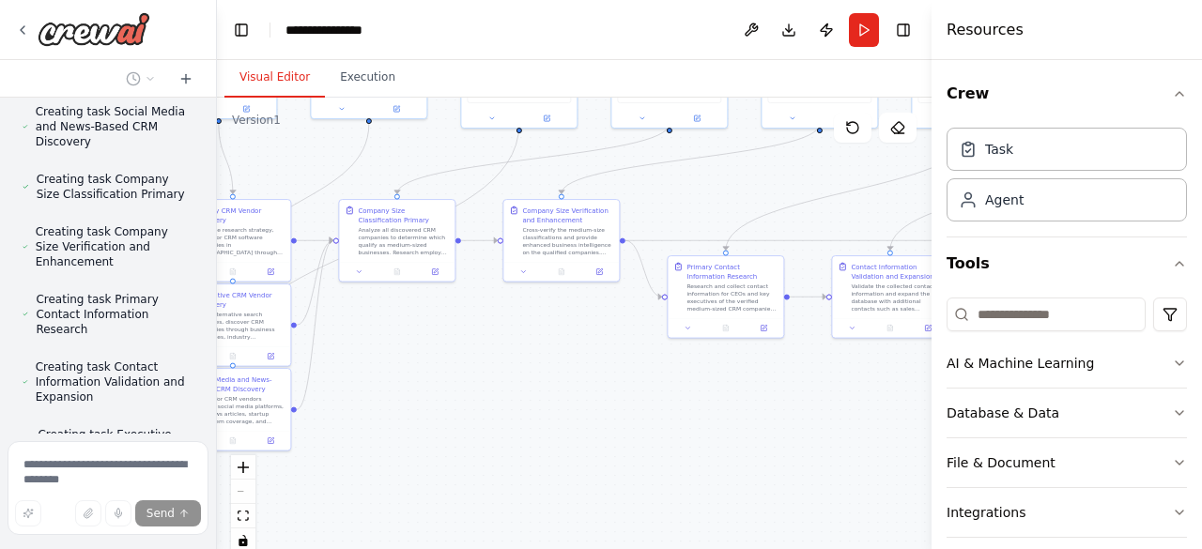
drag, startPoint x: 415, startPoint y: 157, endPoint x: 174, endPoint y: 200, distance: 245.2
click at [174, 200] on div "Create for me an automation with 10 AI agents that are searching for medium CRM…" at bounding box center [108, 274] width 217 height 549
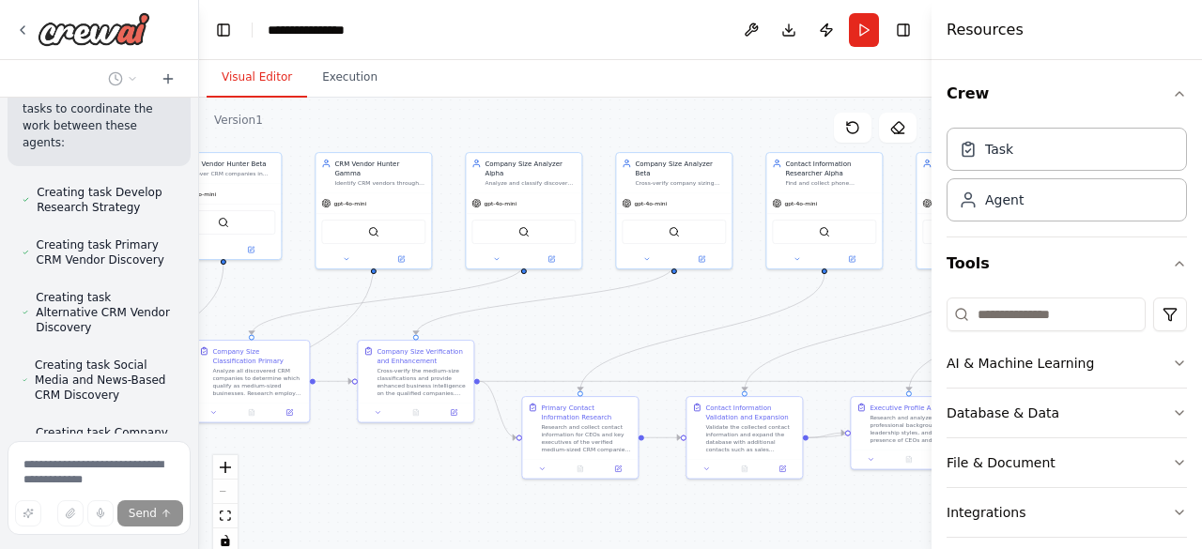
drag, startPoint x: 396, startPoint y: 365, endPoint x: 264, endPoint y: 501, distance: 189.3
click at [261, 501] on div ".deletable-edge-delete-btn { width: 20px; height: 20px; border: 0px solid #ffff…" at bounding box center [565, 333] width 733 height 470
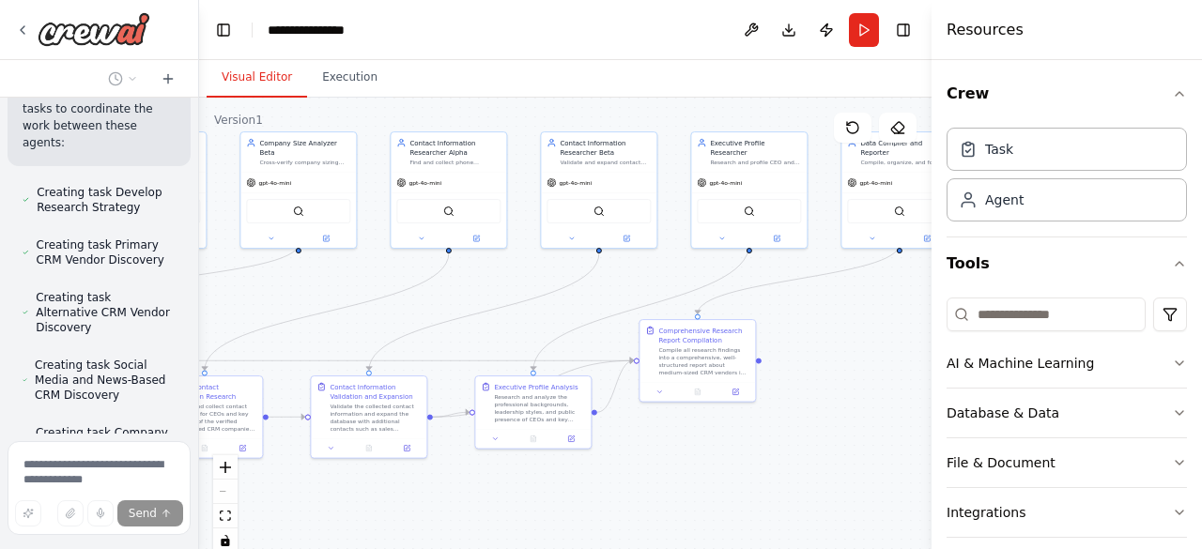
drag, startPoint x: 796, startPoint y: 322, endPoint x: 421, endPoint y: 301, distance: 375.3
click at [421, 301] on div ".deletable-edge-delete-btn { width: 20px; height: 20px; border: 0px solid #ffff…" at bounding box center [565, 333] width 733 height 470
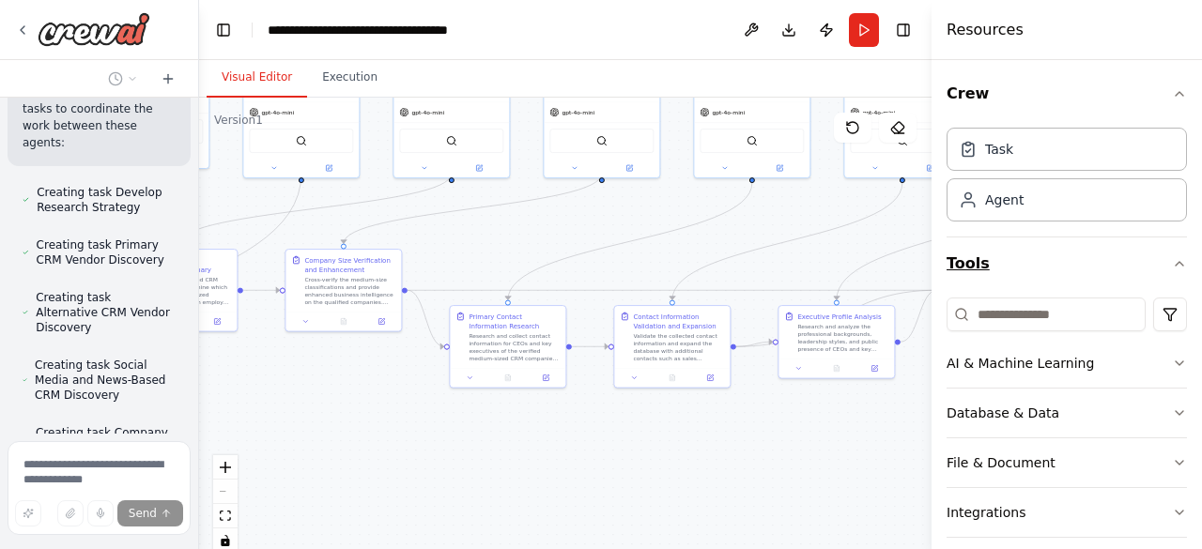
drag, startPoint x: 866, startPoint y: 317, endPoint x: 1171, endPoint y: 246, distance: 313.3
click at [1171, 246] on div "Create for me an automation with 10 AI agents that are searching for medium CRM…" at bounding box center [601, 274] width 1202 height 549
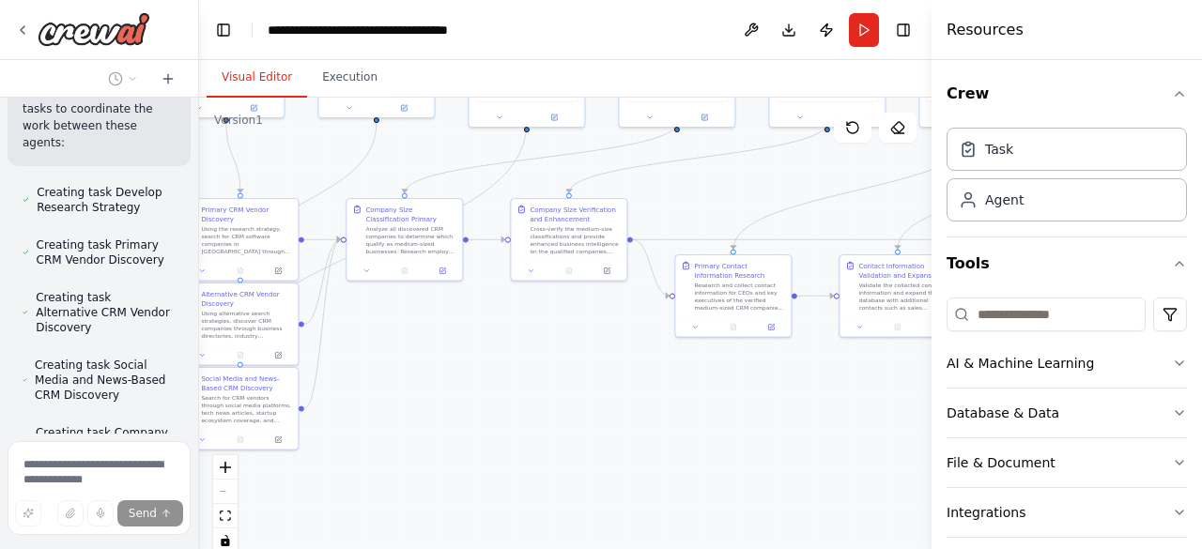
drag, startPoint x: 426, startPoint y: 437, endPoint x: 778, endPoint y: 379, distance: 356.1
click at [775, 379] on div ".deletable-edge-delete-btn { width: 20px; height: 20px; border: 0px solid #ffff…" at bounding box center [565, 333] width 733 height 470
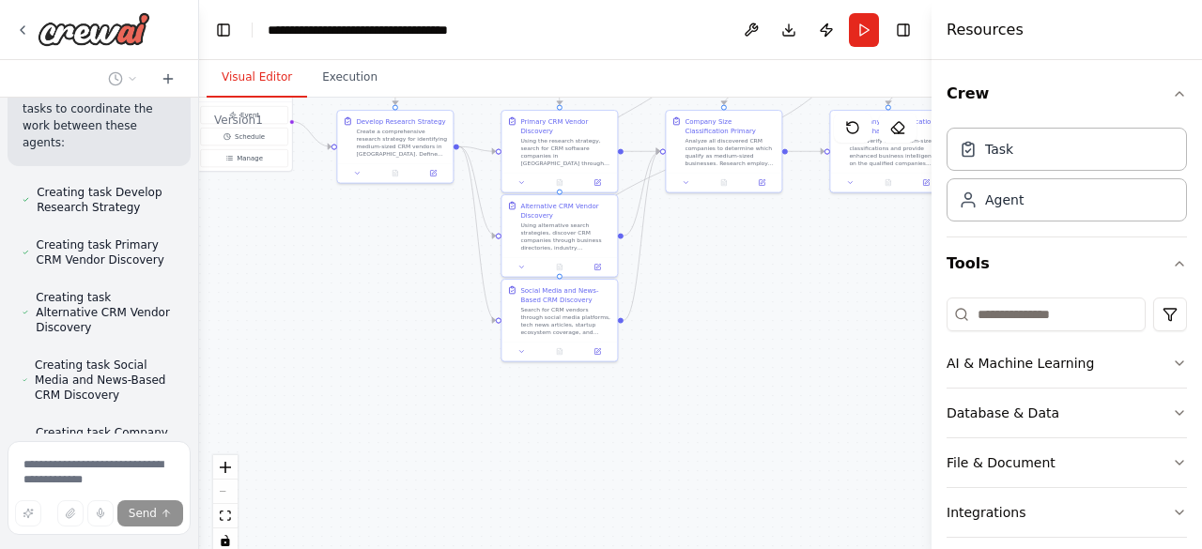
drag, startPoint x: 470, startPoint y: 479, endPoint x: 662, endPoint y: 399, distance: 208.4
click at [662, 399] on div ".deletable-edge-delete-btn { width: 20px; height: 20px; border: 0px solid #ffff…" at bounding box center [565, 333] width 733 height 470
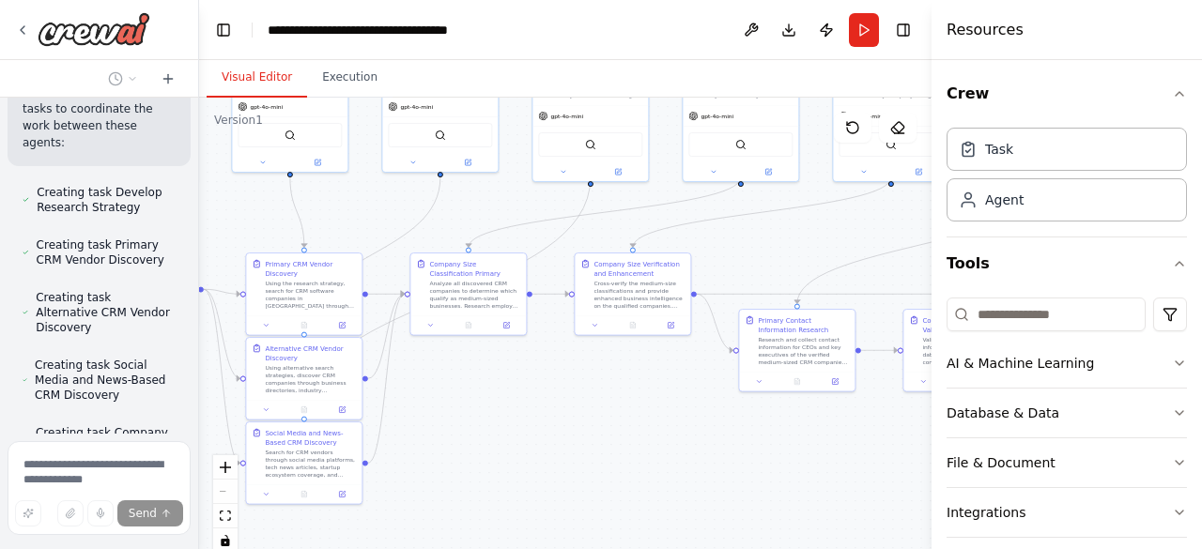
drag, startPoint x: 644, startPoint y: 354, endPoint x: 441, endPoint y: 430, distance: 216.7
click at [441, 430] on div ".deletable-edge-delete-btn { width: 20px; height: 20px; border: 0px solid #ffff…" at bounding box center [565, 333] width 733 height 470
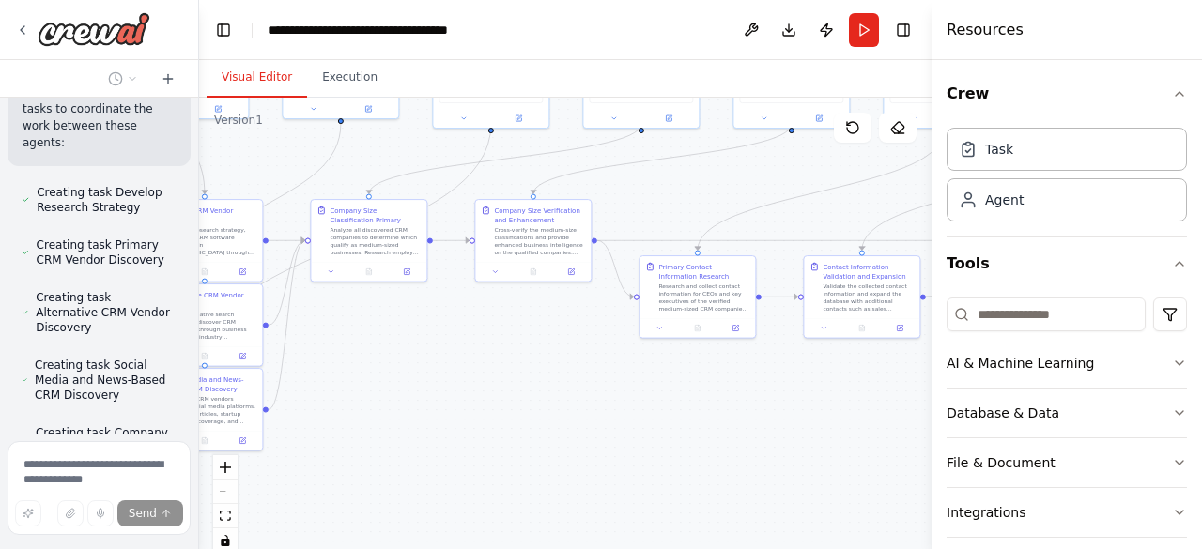
drag, startPoint x: 599, startPoint y: 471, endPoint x: 409, endPoint y: 416, distance: 198.6
click at [410, 417] on div ".deletable-edge-delete-btn { width: 20px; height: 20px; border: 0px solid #ffff…" at bounding box center [565, 333] width 733 height 470
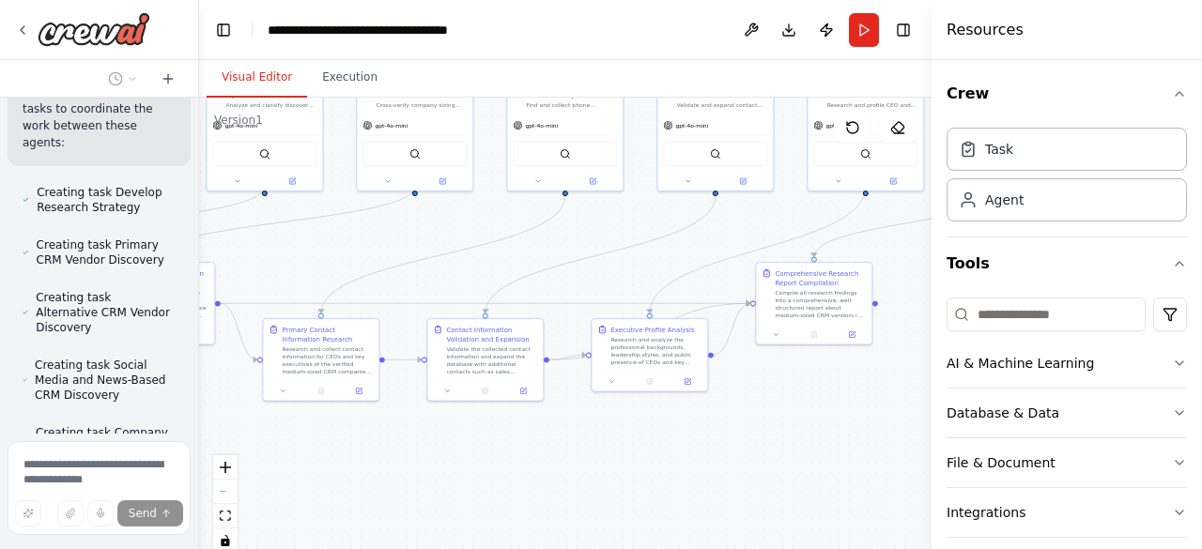
drag, startPoint x: 591, startPoint y: 487, endPoint x: 265, endPoint y: 487, distance: 325.9
click at [269, 484] on div ".deletable-edge-delete-btn { width: 20px; height: 20px; border: 0px solid #ffff…" at bounding box center [565, 333] width 733 height 470
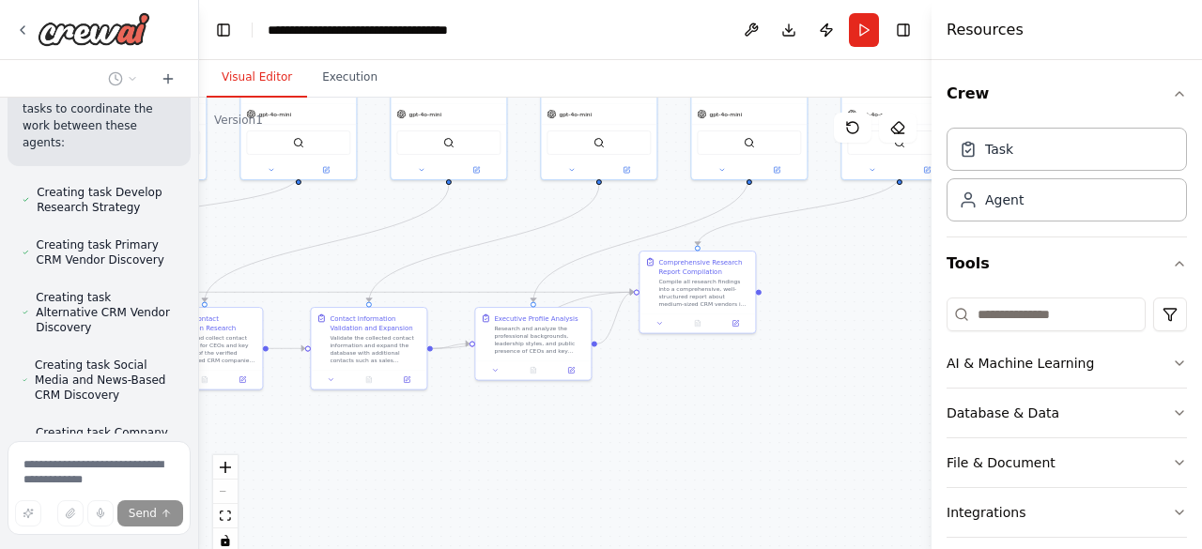
drag, startPoint x: 561, startPoint y: 445, endPoint x: 447, endPoint y: 424, distance: 115.7
click at [447, 424] on div ".deletable-edge-delete-btn { width: 20px; height: 20px; border: 0px solid #ffff…" at bounding box center [565, 333] width 733 height 470
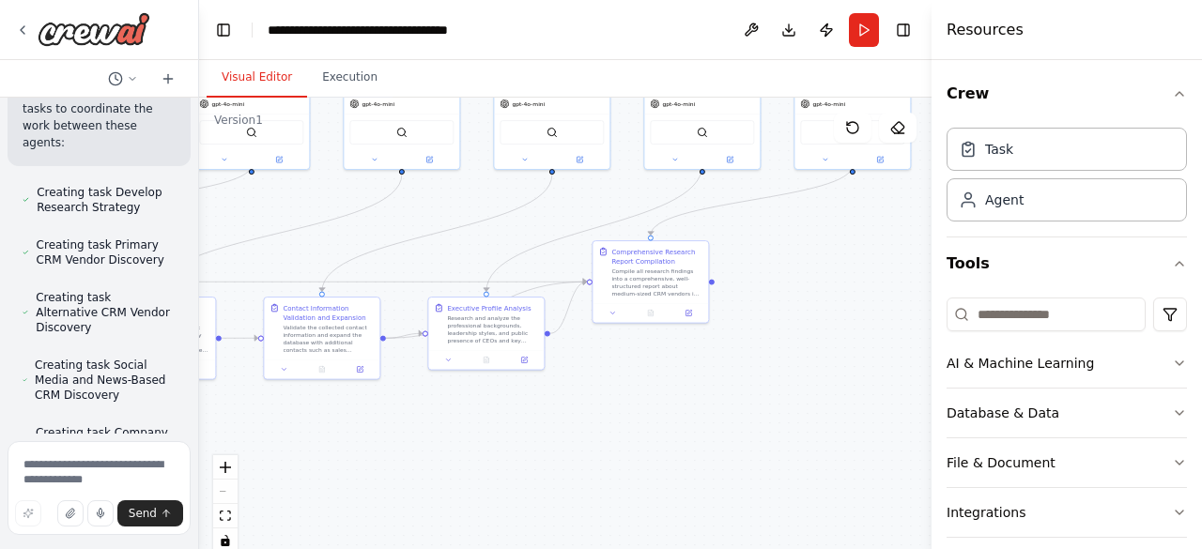
drag, startPoint x: 827, startPoint y: 375, endPoint x: 694, endPoint y: 358, distance: 133.5
click at [694, 358] on div ".deletable-edge-delete-btn { width: 20px; height: 20px; border: 0px solid #ffff…" at bounding box center [565, 333] width 733 height 470
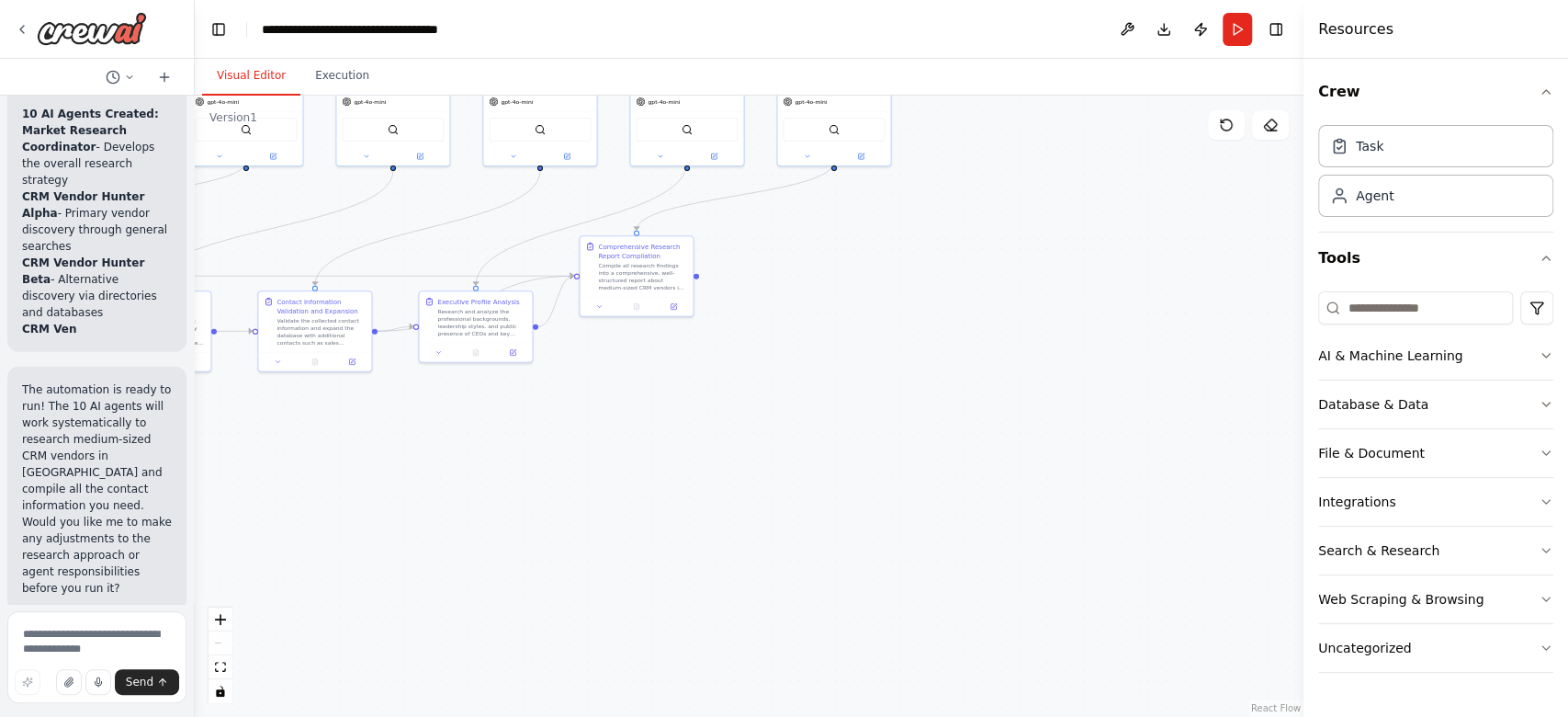
drag, startPoint x: 513, startPoint y: 451, endPoint x: 1001, endPoint y: 683, distance: 540.3
click at [1008, 537] on div ".deletable-edge-delete-btn { width: 20px; height: 20px; border: 0px solid #ffff…" at bounding box center [749, 406] width 1109 height 621
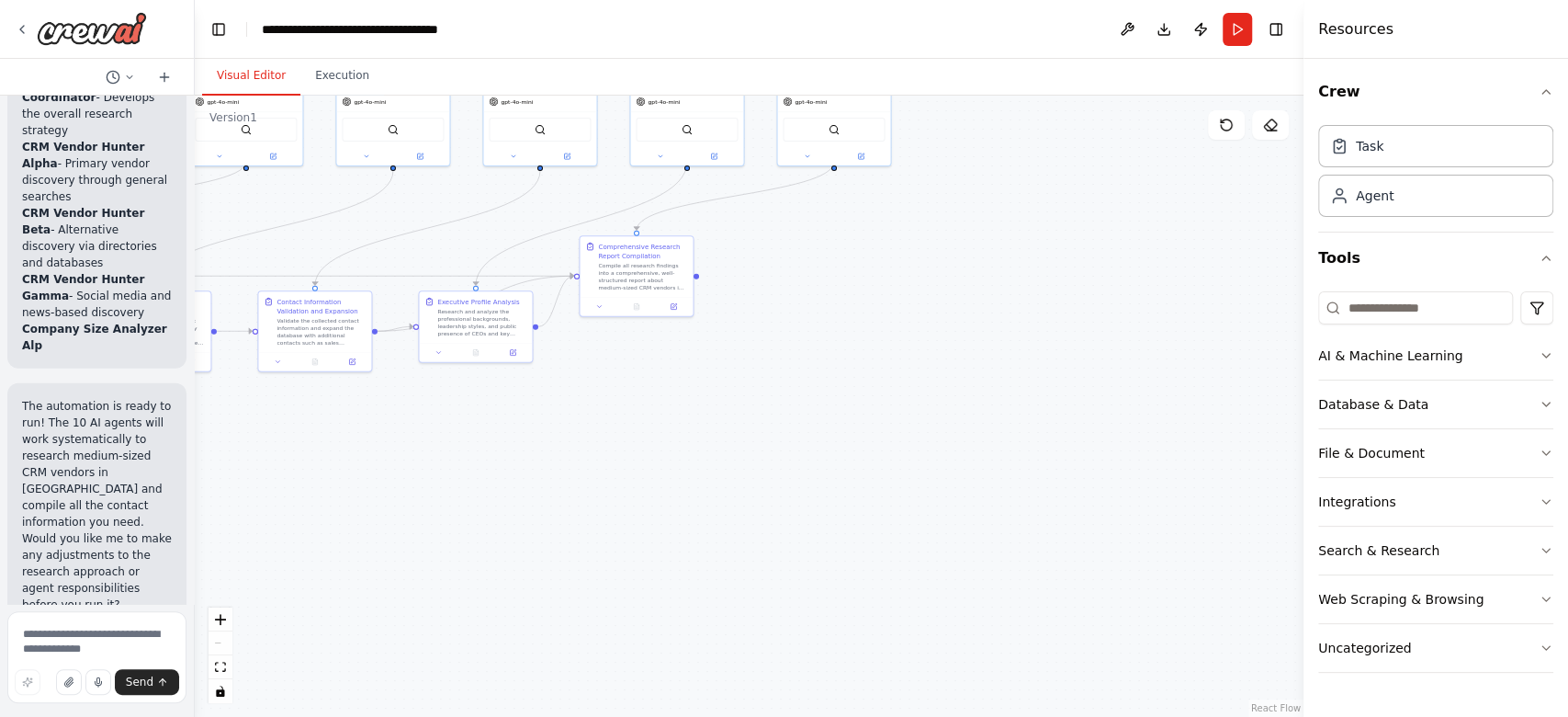
drag, startPoint x: 495, startPoint y: 469, endPoint x: 914, endPoint y: 562, distance: 429.2
click at [912, 537] on div ".deletable-edge-delete-btn { width: 20px; height: 20px; border: 0px solid #ffff…" at bounding box center [749, 406] width 1109 height 621
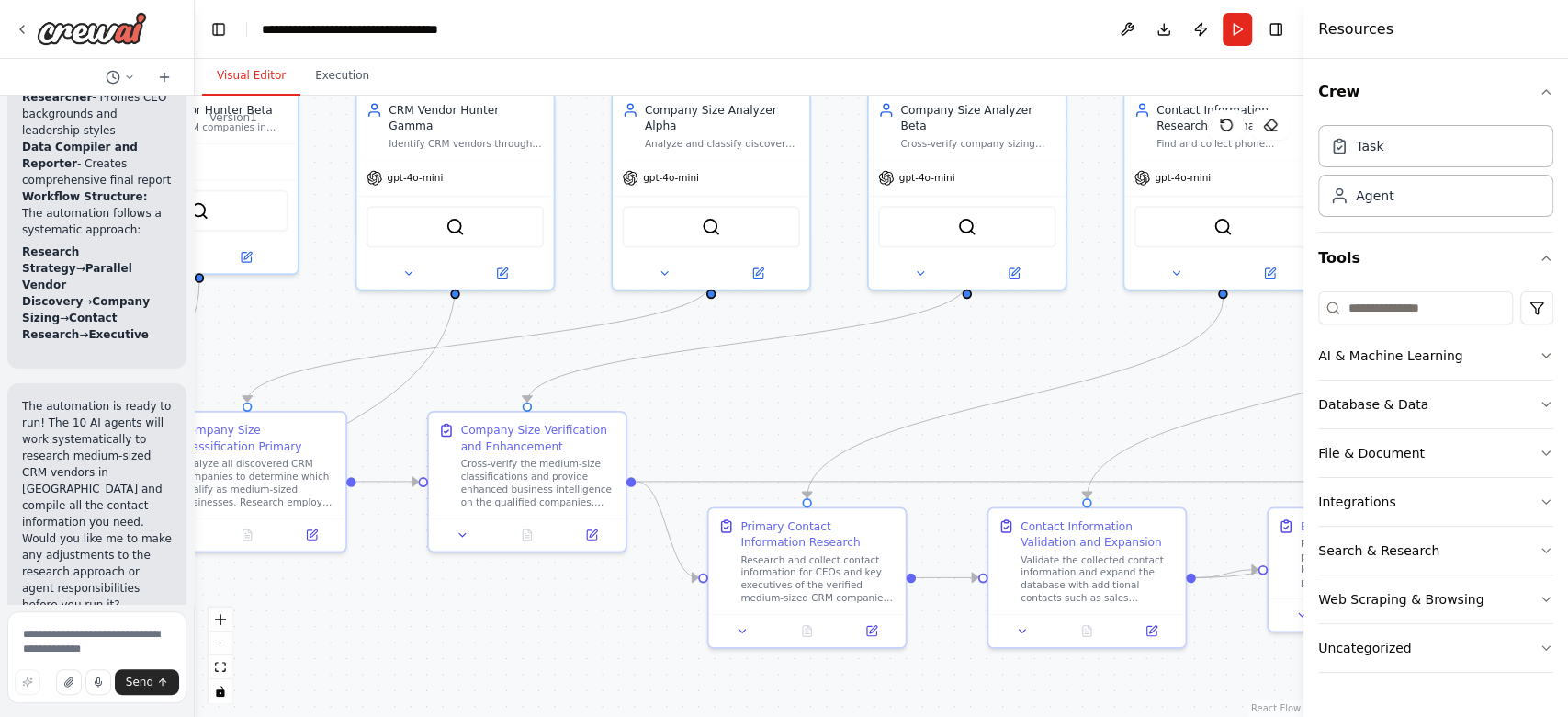
drag, startPoint x: 941, startPoint y: 574, endPoint x: 1518, endPoint y: 720, distance: 595.2
click at [1175, 537] on html "Create for me an automation with 10 AI agents that are searching for medium CRM…" at bounding box center [784, 358] width 1568 height 717
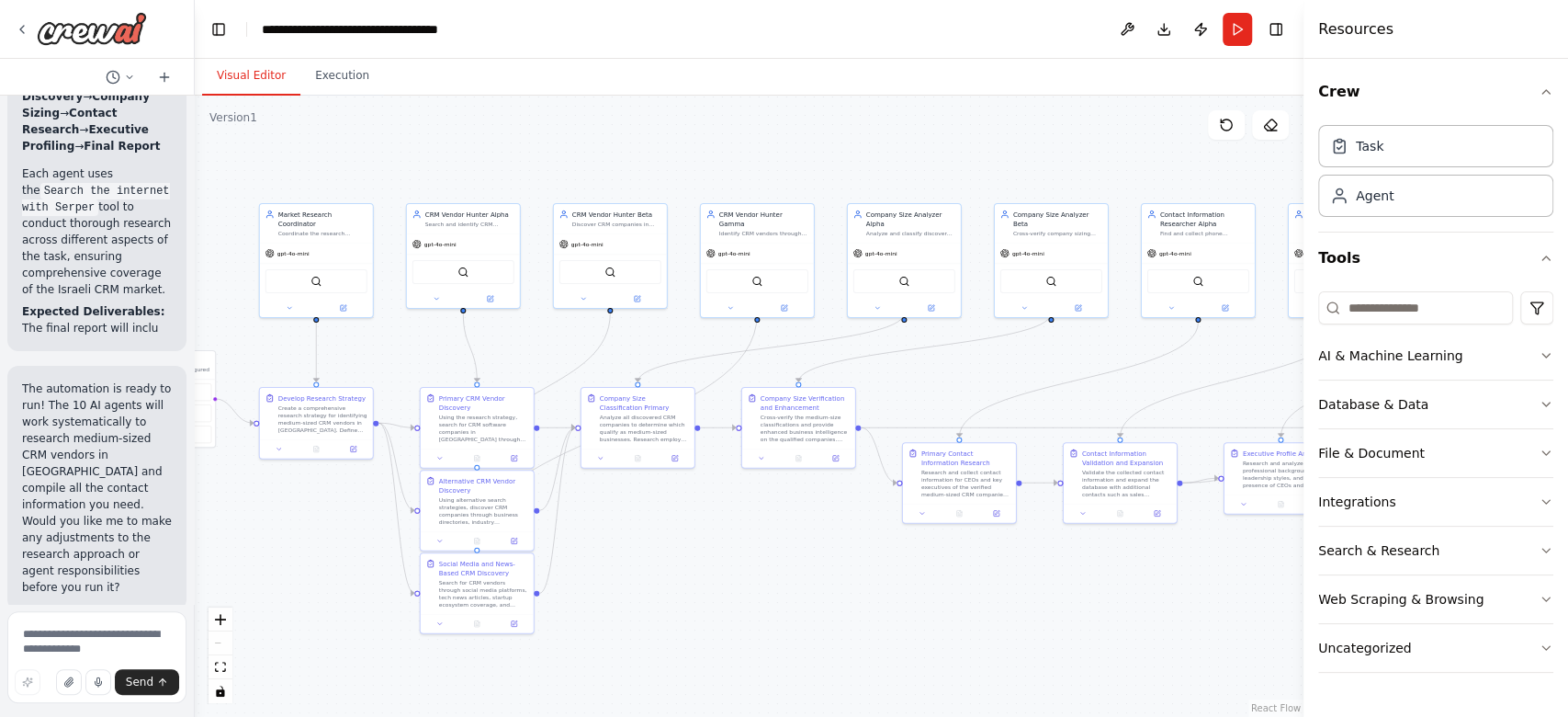
drag, startPoint x: 854, startPoint y: 321, endPoint x: 982, endPoint y: 370, distance: 137.1
click at [982, 370] on div ".deletable-edge-delete-btn { width: 20px; height: 20px; border: 0px solid #ffff…" at bounding box center [749, 406] width 1109 height 621
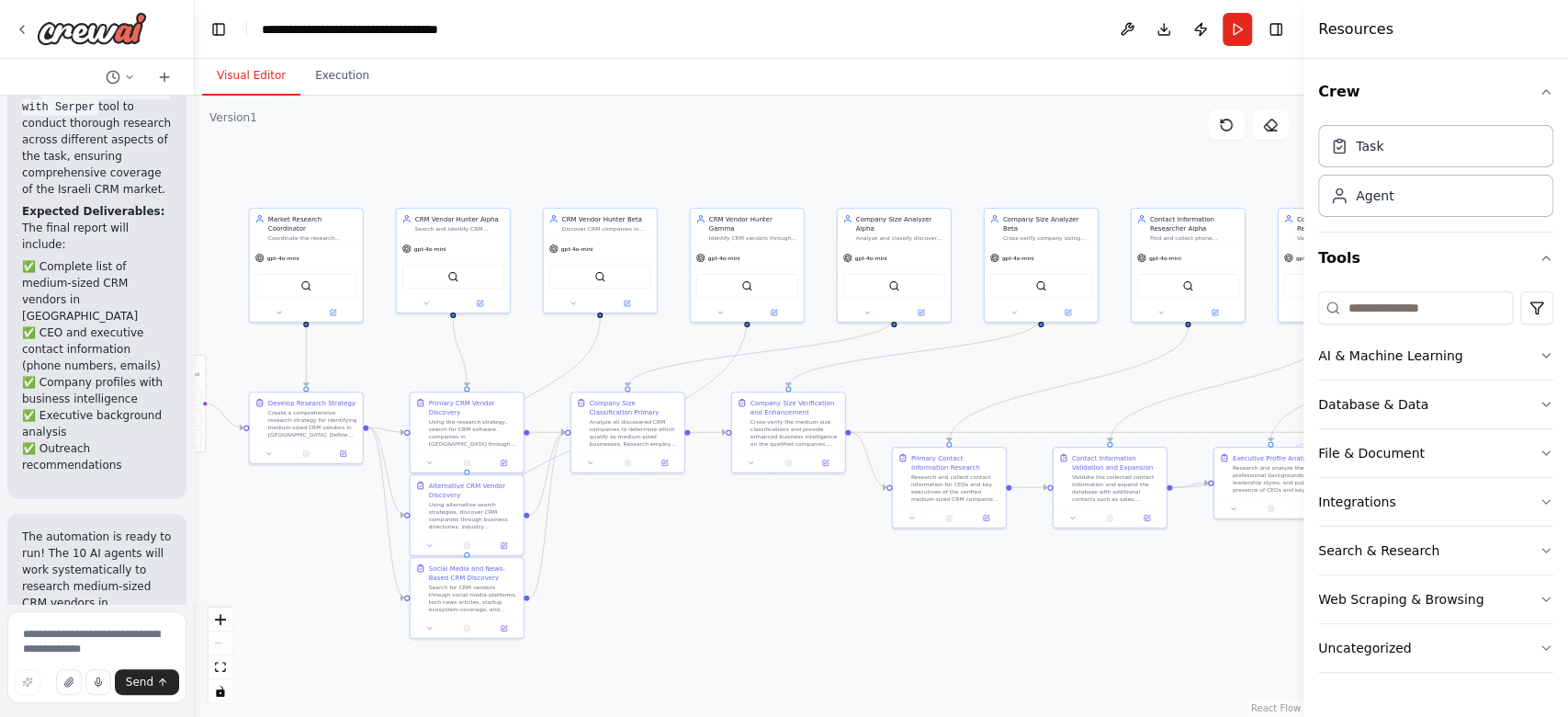
scroll to position [4636, 0]
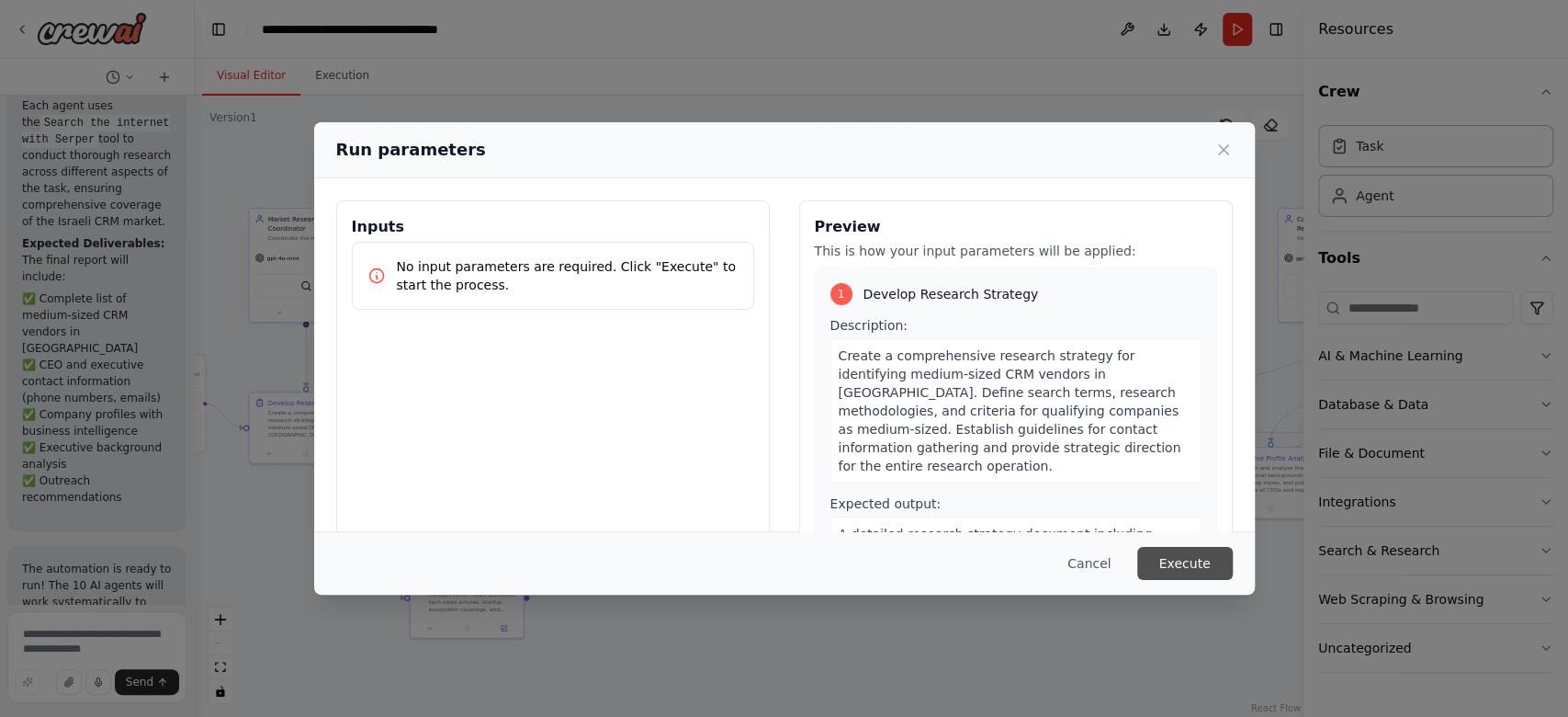
click at [1175, 537] on button "Execute" at bounding box center [1186, 563] width 96 height 33
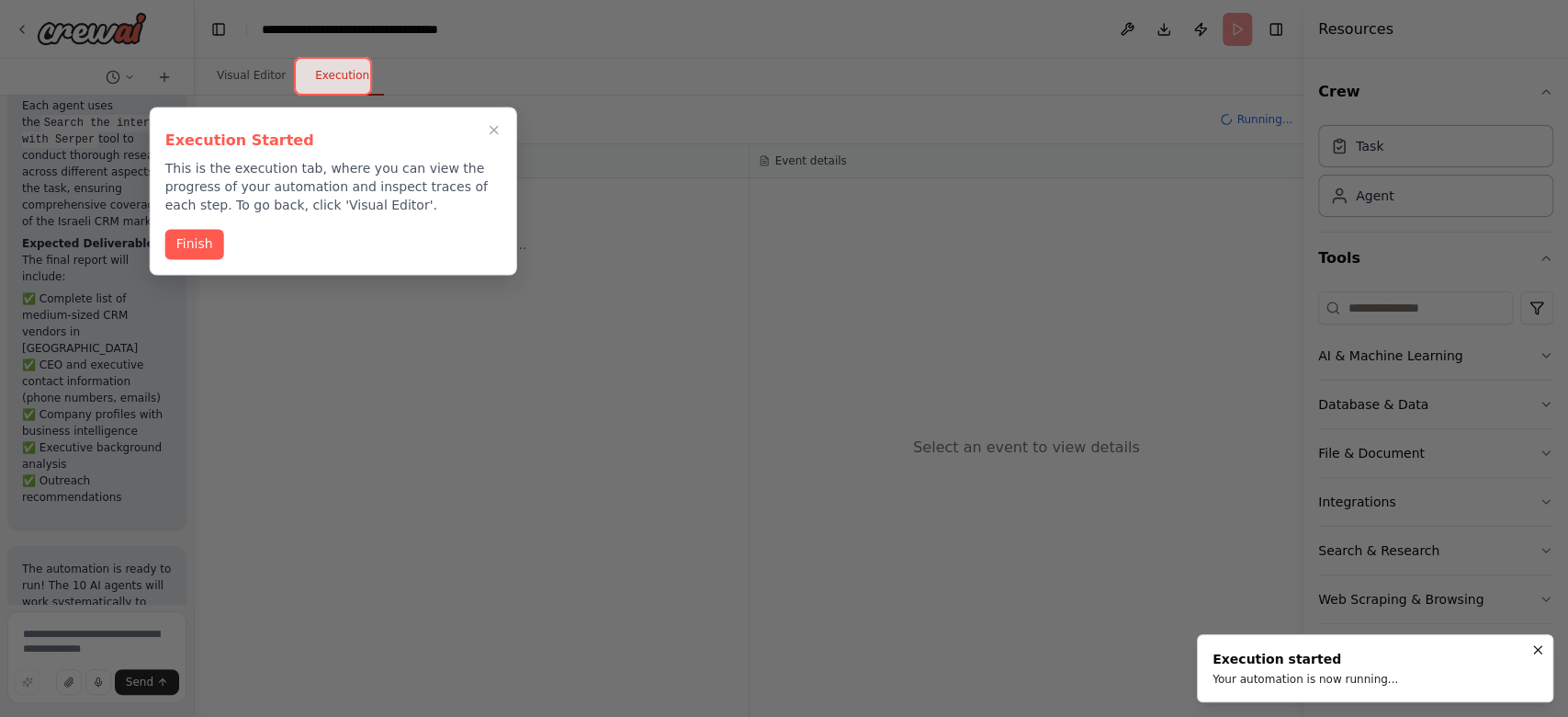
click at [189, 249] on button "Finish" at bounding box center [195, 244] width 59 height 30
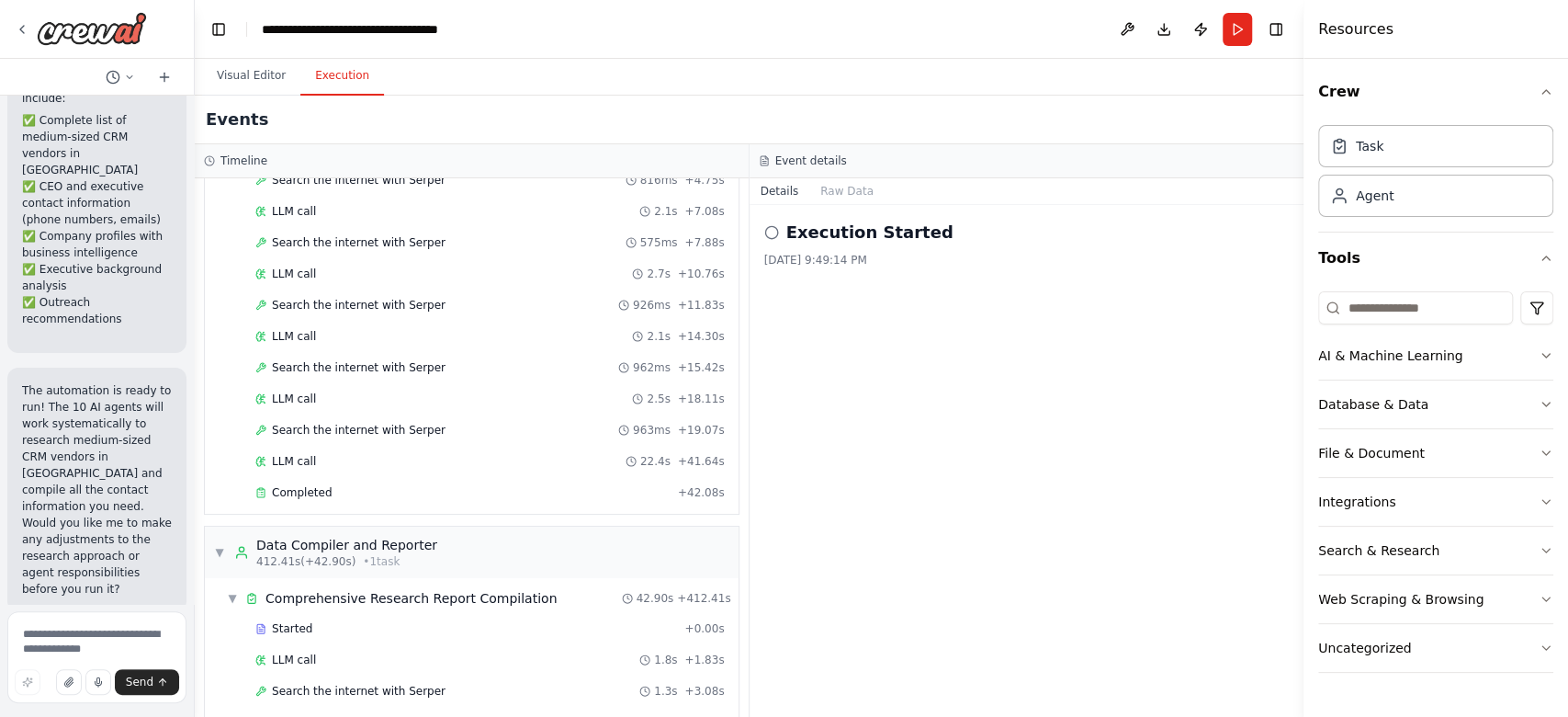
scroll to position [4807, 0]
